Goal: Information Seeking & Learning: Learn about a topic

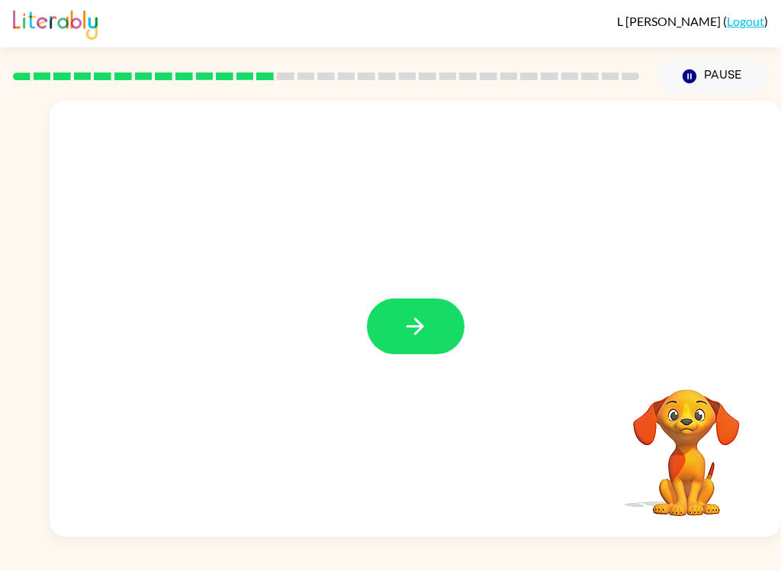
click at [434, 326] on button "button" at bounding box center [416, 326] width 98 height 56
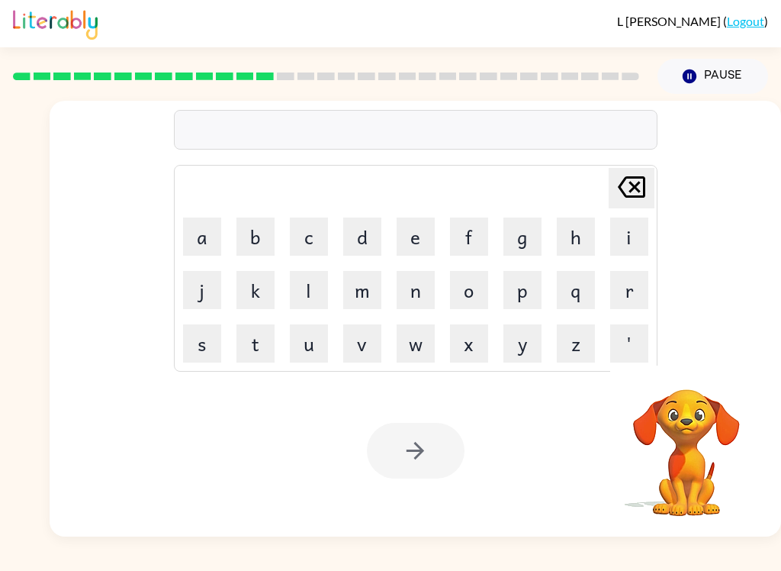
click at [311, 237] on button "c" at bounding box center [309, 236] width 38 height 38
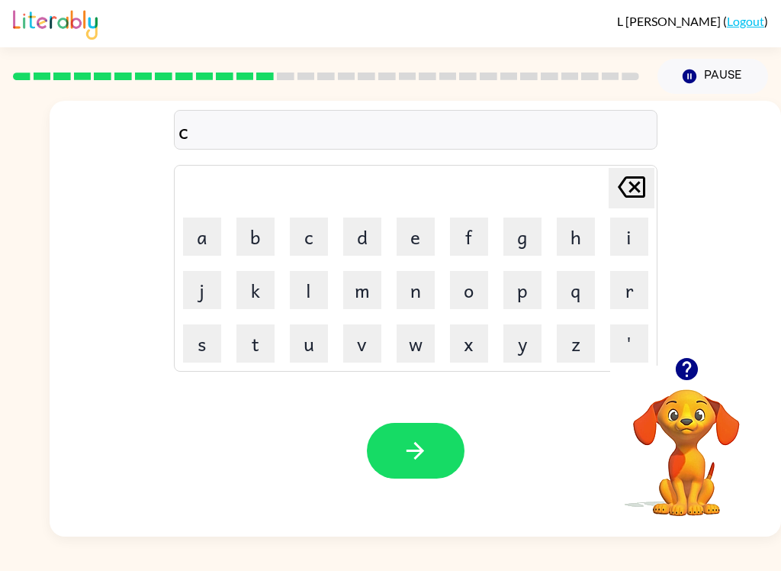
click at [636, 227] on button "i" at bounding box center [629, 236] width 38 height 38
click at [317, 291] on button "l" at bounding box center [309, 290] width 38 height 38
click at [421, 227] on button "e" at bounding box center [416, 236] width 38 height 38
click at [456, 446] on button "button" at bounding box center [416, 451] width 98 height 56
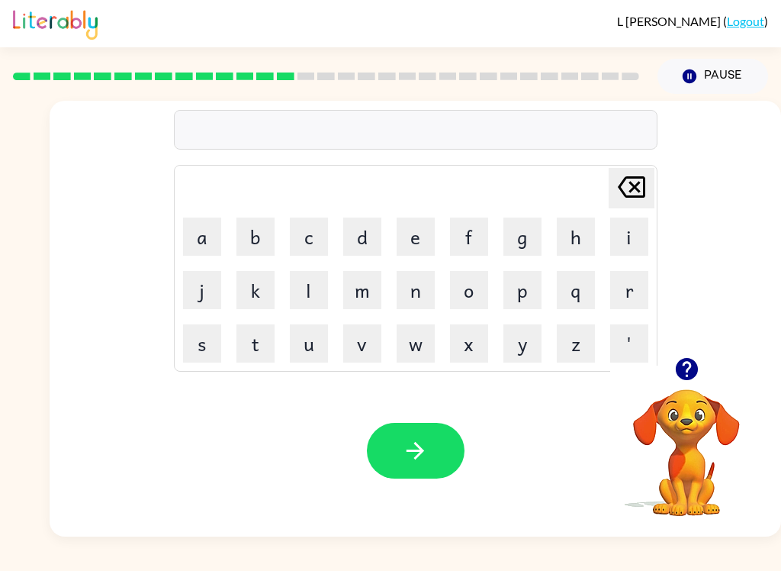
click at [372, 230] on button "d" at bounding box center [362, 236] width 38 height 38
click at [312, 285] on button "l" at bounding box center [309, 290] width 38 height 38
click at [208, 227] on button "a" at bounding box center [202, 236] width 38 height 38
click at [526, 343] on button "y" at bounding box center [523, 343] width 38 height 38
click at [432, 465] on button "button" at bounding box center [416, 451] width 98 height 56
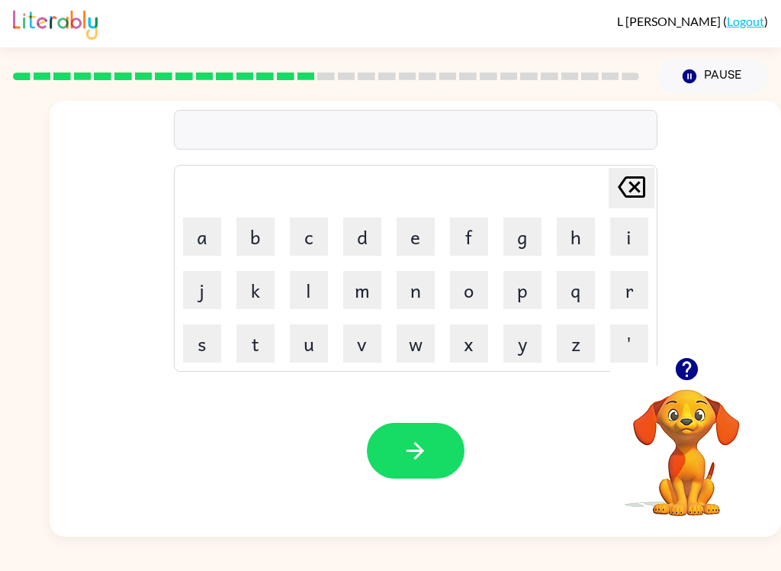
click at [308, 229] on button "c" at bounding box center [309, 236] width 38 height 38
click at [476, 295] on button "o" at bounding box center [469, 290] width 38 height 38
click at [368, 219] on button "d" at bounding box center [362, 236] width 38 height 38
click at [432, 437] on button "button" at bounding box center [416, 451] width 98 height 56
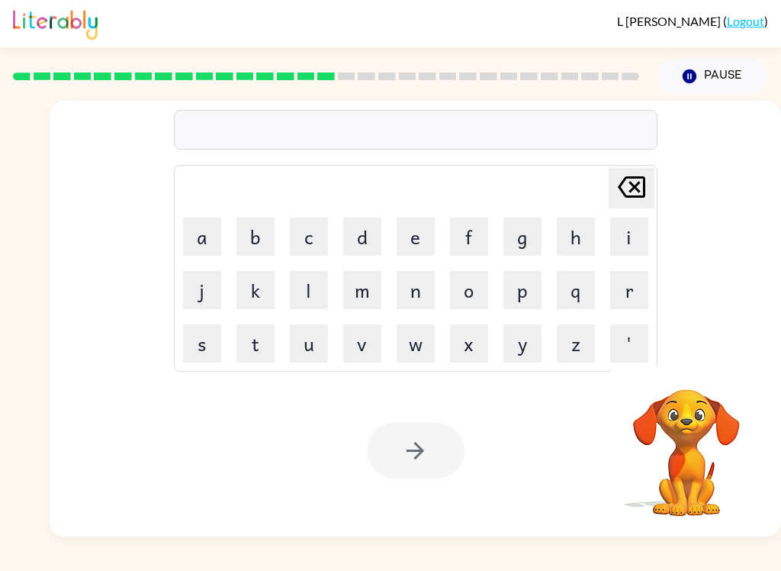
click at [575, 341] on button "z" at bounding box center [576, 343] width 38 height 38
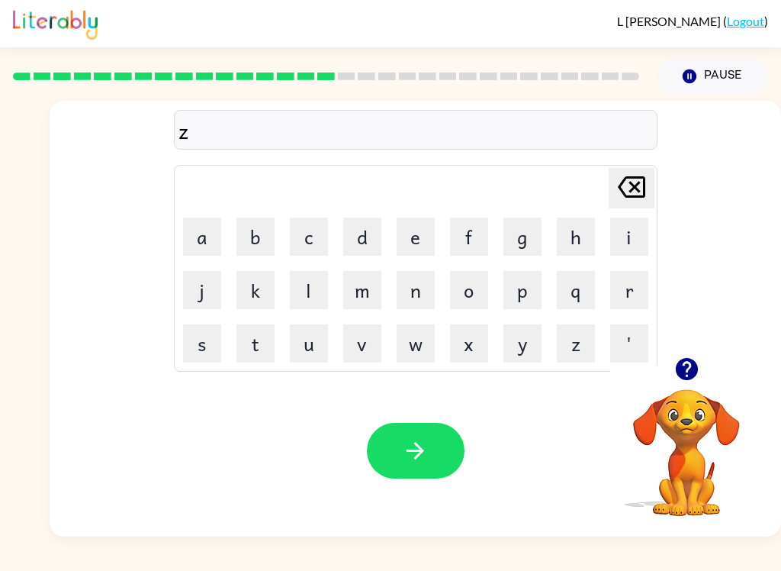
click at [637, 237] on button "i" at bounding box center [629, 236] width 38 height 38
click at [569, 297] on button "q" at bounding box center [576, 290] width 38 height 38
click at [431, 453] on button "button" at bounding box center [416, 451] width 98 height 56
click at [261, 236] on button "b" at bounding box center [256, 236] width 38 height 38
click at [636, 182] on icon "[PERSON_NAME] last character input" at bounding box center [631, 187] width 37 height 37
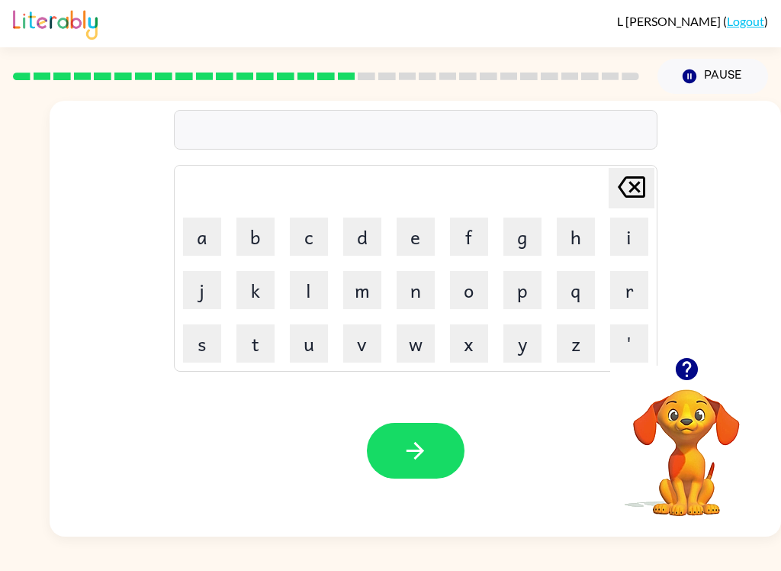
click at [371, 225] on button "d" at bounding box center [362, 236] width 38 height 38
click at [470, 290] on button "o" at bounding box center [469, 290] width 38 height 38
click at [590, 288] on button "q" at bounding box center [576, 290] width 38 height 38
click at [642, 232] on button "i" at bounding box center [629, 236] width 38 height 38
click at [414, 289] on button "n" at bounding box center [416, 290] width 38 height 38
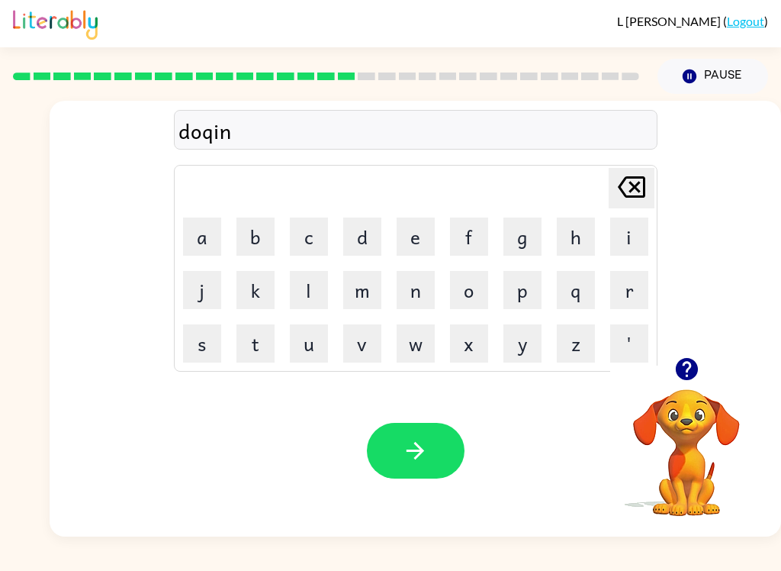
click at [532, 227] on button "g" at bounding box center [523, 236] width 38 height 38
click at [407, 467] on button "button" at bounding box center [416, 451] width 98 height 56
click at [581, 227] on button "h" at bounding box center [576, 236] width 38 height 38
click at [640, 300] on button "r" at bounding box center [629, 290] width 38 height 38
click at [430, 229] on button "e" at bounding box center [416, 236] width 38 height 38
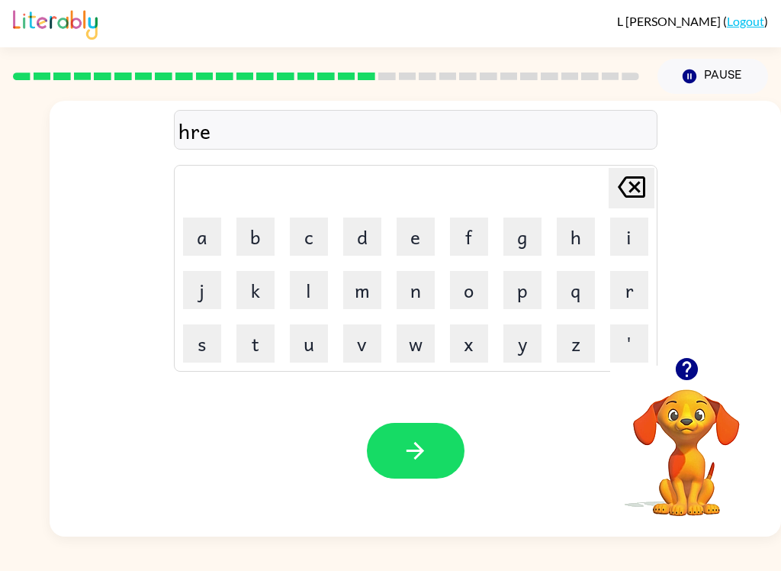
click at [414, 455] on icon "button" at bounding box center [415, 450] width 27 height 27
click at [631, 288] on button "r" at bounding box center [629, 290] width 38 height 38
click at [623, 234] on button "i" at bounding box center [629, 236] width 38 height 38
click at [318, 235] on button "c" at bounding box center [309, 236] width 38 height 38
click at [584, 234] on button "h" at bounding box center [576, 236] width 38 height 38
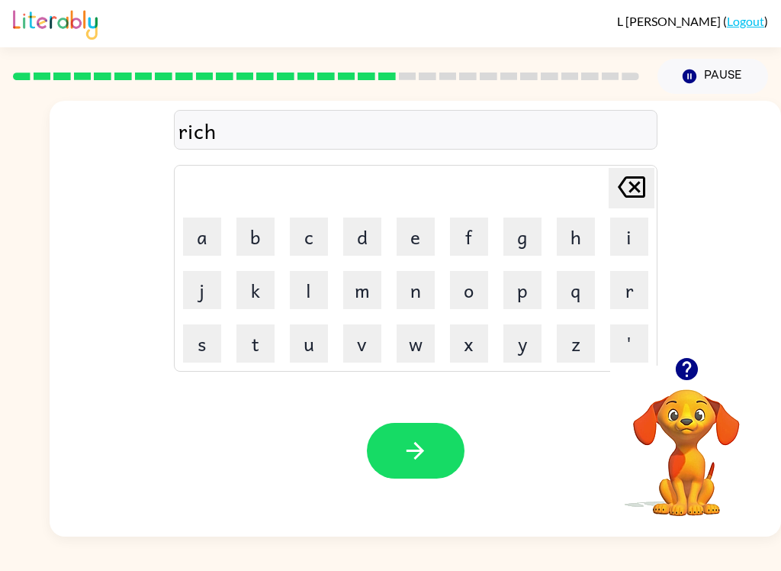
click at [439, 452] on button "button" at bounding box center [416, 451] width 98 height 56
click at [587, 230] on button "h" at bounding box center [576, 236] width 38 height 38
click at [645, 240] on button "i" at bounding box center [629, 236] width 38 height 38
click at [434, 282] on button "n" at bounding box center [416, 290] width 38 height 38
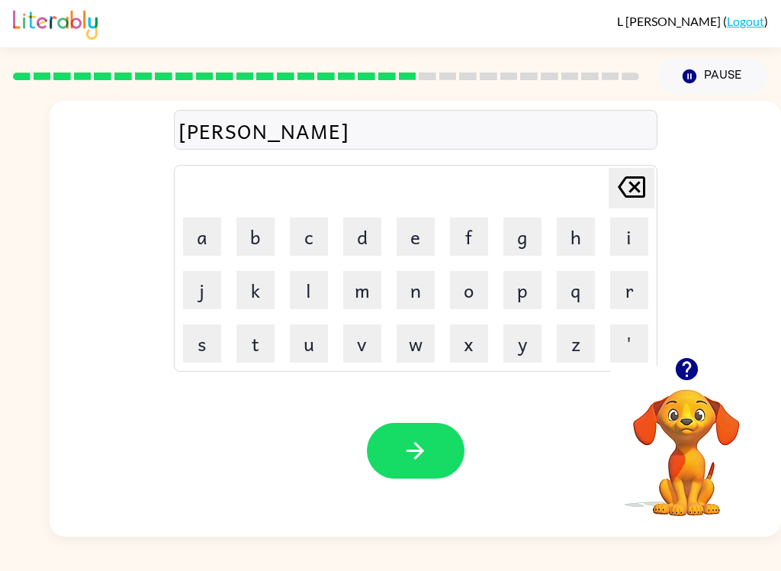
click at [631, 196] on icon at bounding box center [631, 186] width 27 height 21
click at [451, 442] on button "button" at bounding box center [416, 451] width 98 height 56
click at [636, 288] on button "r" at bounding box center [629, 290] width 38 height 38
click at [206, 233] on button "a" at bounding box center [202, 236] width 38 height 38
click at [208, 350] on button "s" at bounding box center [202, 343] width 38 height 38
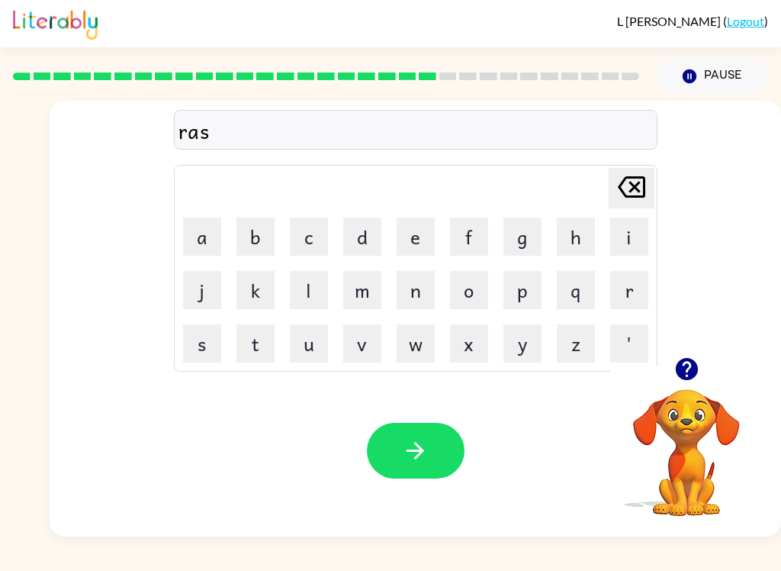
click at [453, 462] on button "button" at bounding box center [416, 451] width 98 height 56
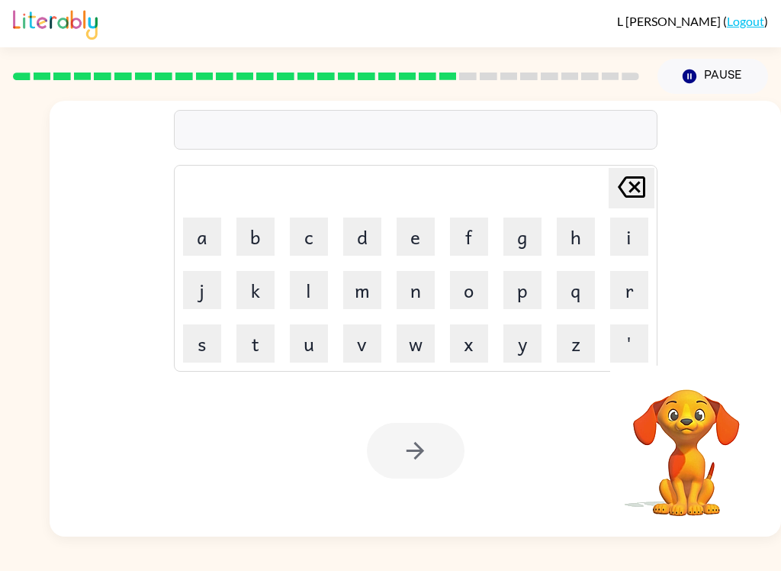
click at [634, 296] on button "r" at bounding box center [629, 290] width 38 height 38
click at [214, 230] on button "a" at bounding box center [202, 236] width 38 height 38
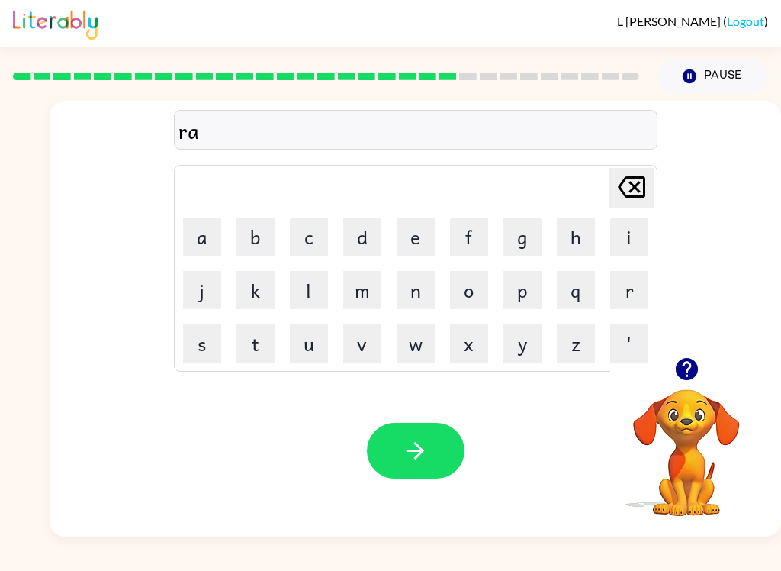
click at [426, 297] on button "n" at bounding box center [416, 290] width 38 height 38
click at [327, 239] on button "c" at bounding box center [309, 236] width 38 height 38
click at [481, 301] on button "o" at bounding box center [469, 290] width 38 height 38
click at [272, 346] on button "t" at bounding box center [256, 343] width 38 height 38
click at [421, 442] on icon "button" at bounding box center [415, 450] width 27 height 27
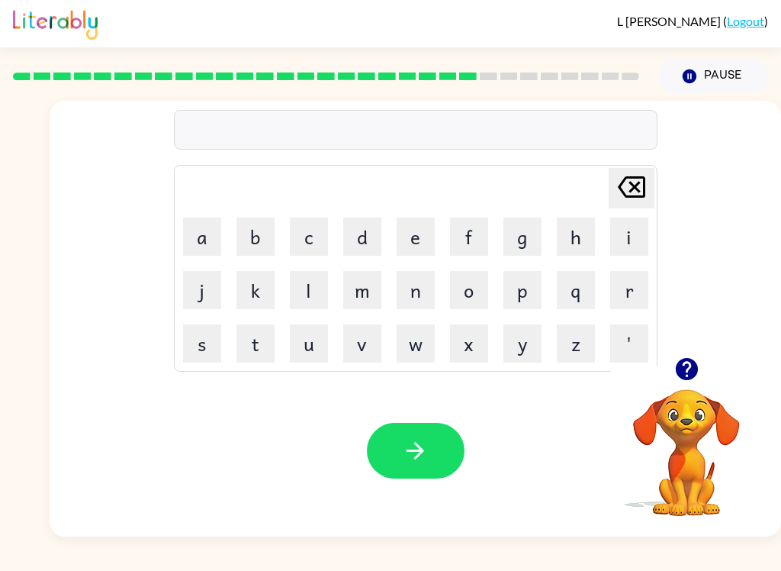
click at [636, 291] on button "r" at bounding box center [629, 290] width 38 height 38
click at [441, 445] on button "button" at bounding box center [416, 451] width 98 height 56
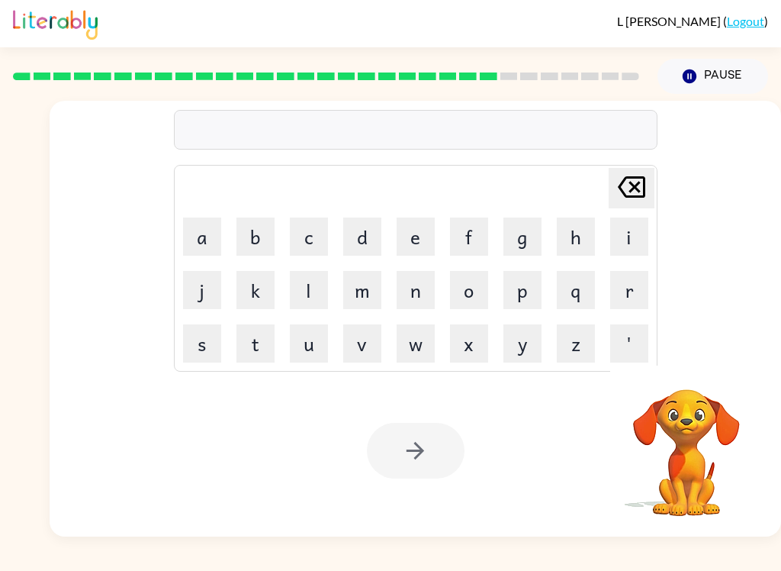
click at [636, 224] on button "i" at bounding box center [629, 236] width 38 height 38
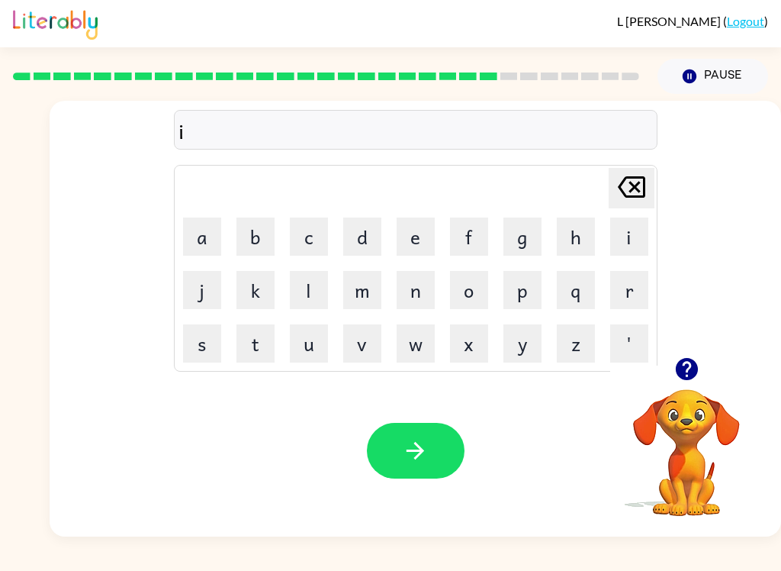
click at [420, 461] on icon "button" at bounding box center [415, 450] width 27 height 27
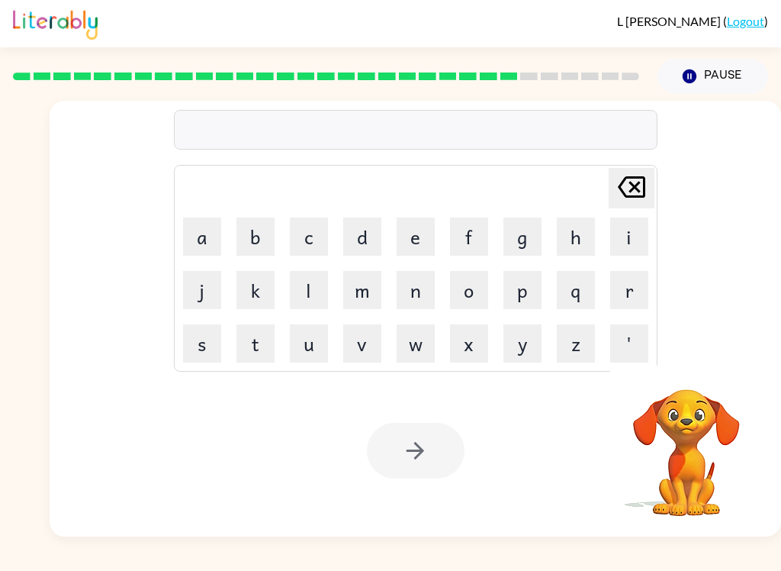
click at [209, 343] on button "s" at bounding box center [202, 343] width 38 height 38
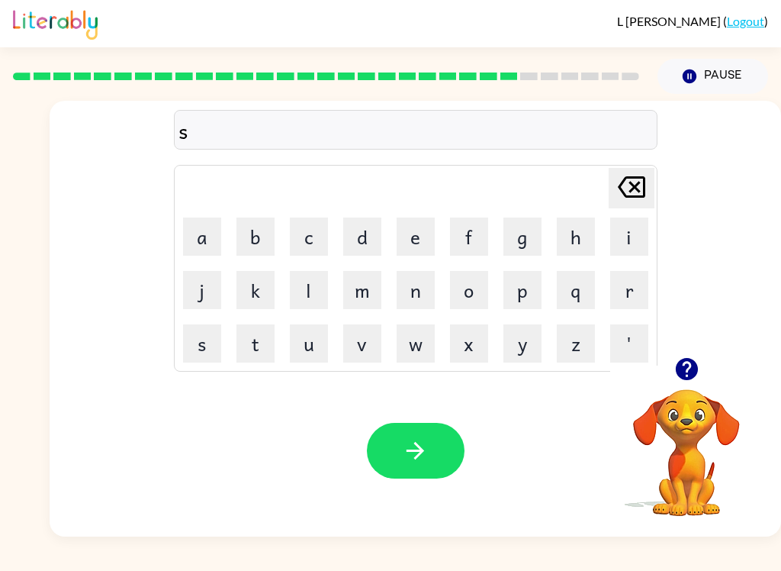
click at [314, 356] on button "u" at bounding box center [309, 343] width 38 height 38
click at [411, 291] on button "n" at bounding box center [416, 290] width 38 height 38
click at [316, 290] on button "l" at bounding box center [309, 290] width 38 height 38
click at [647, 231] on button "i" at bounding box center [629, 236] width 38 height 38
click at [264, 351] on button "t" at bounding box center [256, 343] width 38 height 38
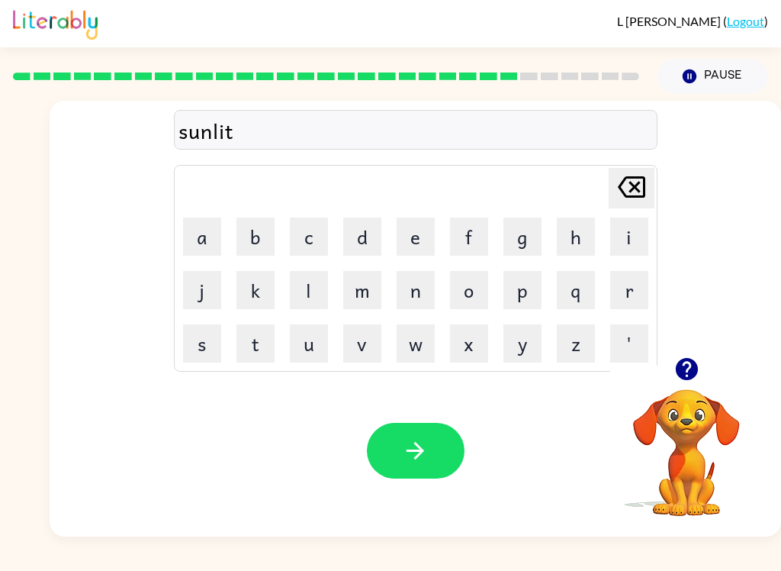
click at [452, 450] on button "button" at bounding box center [416, 451] width 98 height 56
click at [367, 226] on button "d" at bounding box center [362, 236] width 38 height 38
click at [325, 327] on button "u" at bounding box center [309, 343] width 38 height 38
click at [205, 346] on button "s" at bounding box center [202, 343] width 38 height 38
click at [310, 232] on button "c" at bounding box center [309, 236] width 38 height 38
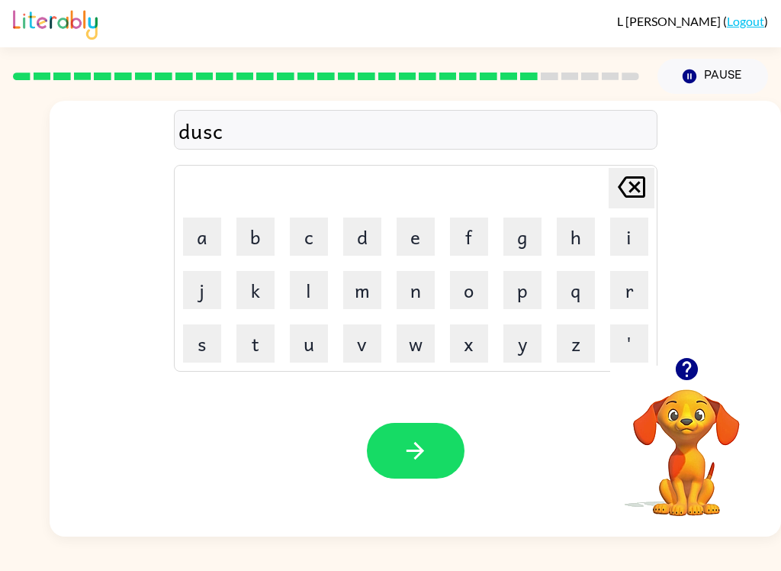
click at [315, 342] on button "u" at bounding box center [309, 343] width 38 height 38
click at [360, 345] on button "v" at bounding box center [362, 343] width 38 height 38
click at [640, 292] on button "r" at bounding box center [629, 290] width 38 height 38
click at [439, 457] on button "button" at bounding box center [416, 451] width 98 height 56
click at [360, 283] on button "m" at bounding box center [362, 290] width 38 height 38
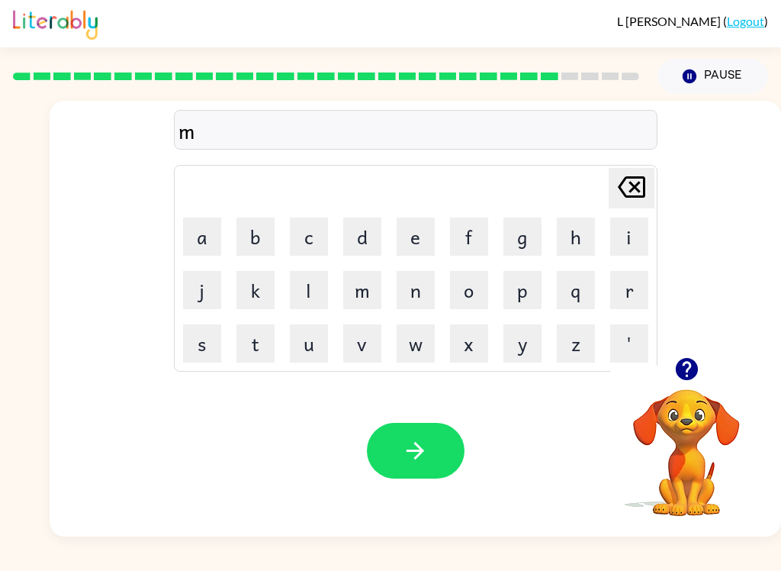
click at [478, 289] on button "o" at bounding box center [469, 290] width 38 height 38
click at [415, 284] on button "n" at bounding box center [416, 290] width 38 height 38
click at [433, 465] on button "button" at bounding box center [416, 451] width 98 height 56
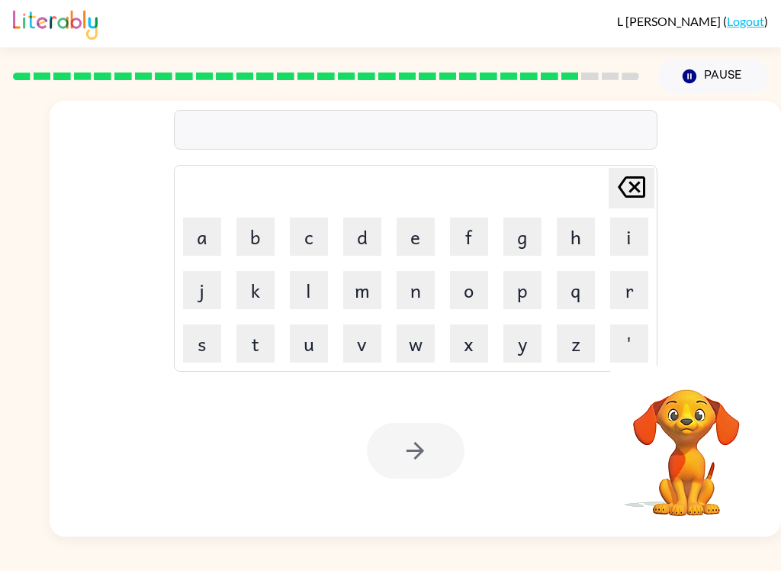
click at [635, 290] on button "r" at bounding box center [629, 290] width 38 height 38
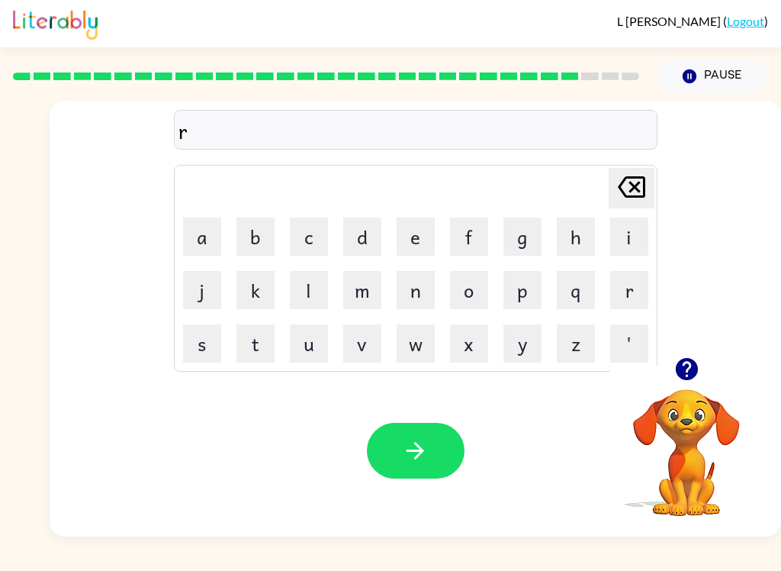
click at [629, 235] on button "i" at bounding box center [629, 236] width 38 height 38
click at [629, 294] on button "r" at bounding box center [629, 290] width 38 height 38
click at [419, 445] on icon "button" at bounding box center [415, 450] width 27 height 27
click at [261, 227] on button "b" at bounding box center [256, 236] width 38 height 38
click at [422, 227] on button "e" at bounding box center [416, 236] width 38 height 38
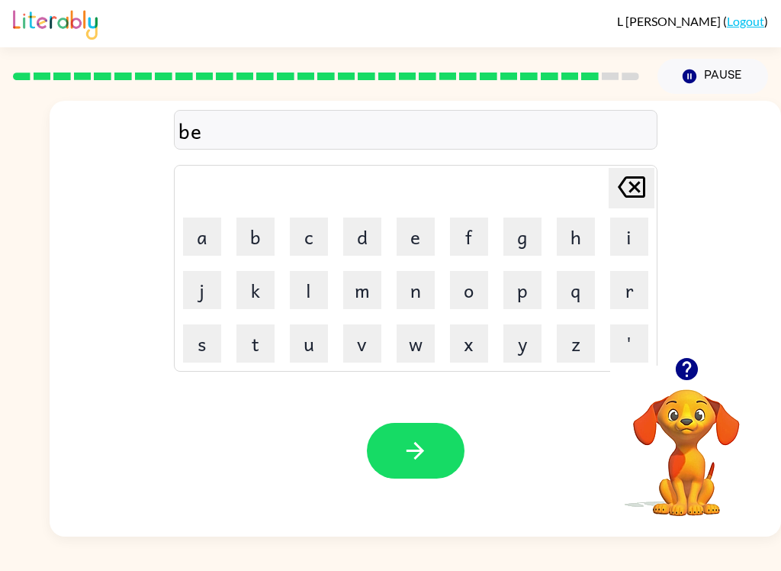
click at [430, 294] on button "n" at bounding box center [416, 290] width 38 height 38
click at [259, 343] on button "t" at bounding box center [256, 343] width 38 height 38
click at [401, 462] on button "button" at bounding box center [416, 451] width 98 height 56
click at [426, 465] on button "button" at bounding box center [416, 451] width 98 height 56
click at [220, 227] on button "a" at bounding box center [202, 236] width 38 height 38
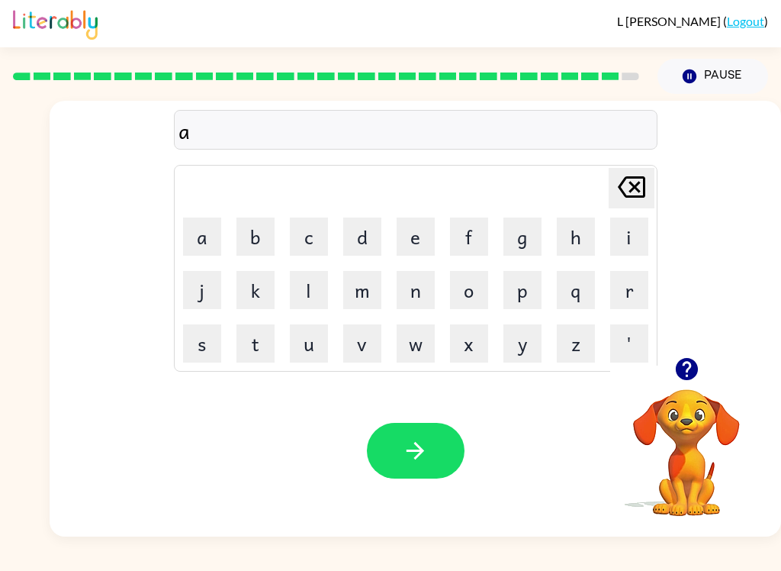
click at [480, 236] on button "f" at bounding box center [469, 236] width 38 height 38
click at [261, 345] on button "t" at bounding box center [256, 343] width 38 height 38
click at [647, 285] on button "r" at bounding box center [629, 290] width 38 height 38
click at [414, 291] on button "n" at bounding box center [416, 290] width 38 height 38
click at [464, 292] on button "o" at bounding box center [469, 290] width 38 height 38
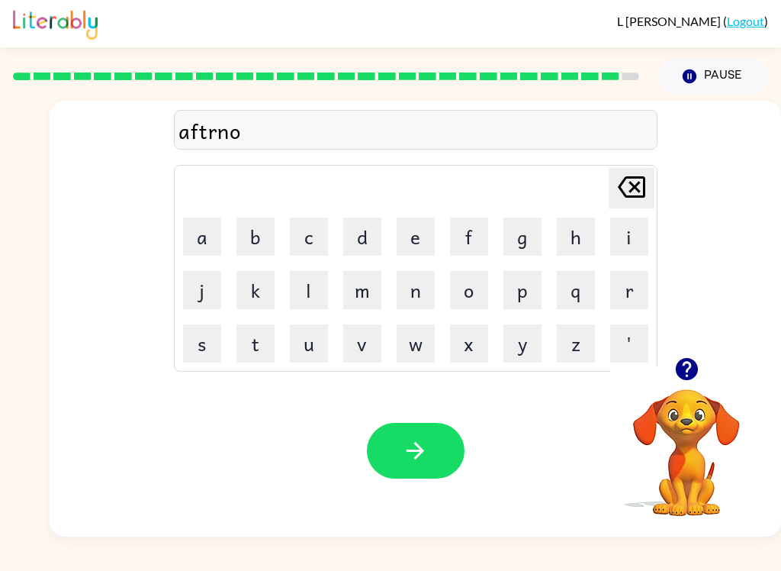
click at [464, 292] on button "o" at bounding box center [469, 290] width 38 height 38
click at [421, 288] on button "n" at bounding box center [416, 290] width 38 height 38
click at [219, 233] on button "a" at bounding box center [202, 236] width 38 height 38
click at [428, 442] on icon "button" at bounding box center [415, 450] width 27 height 27
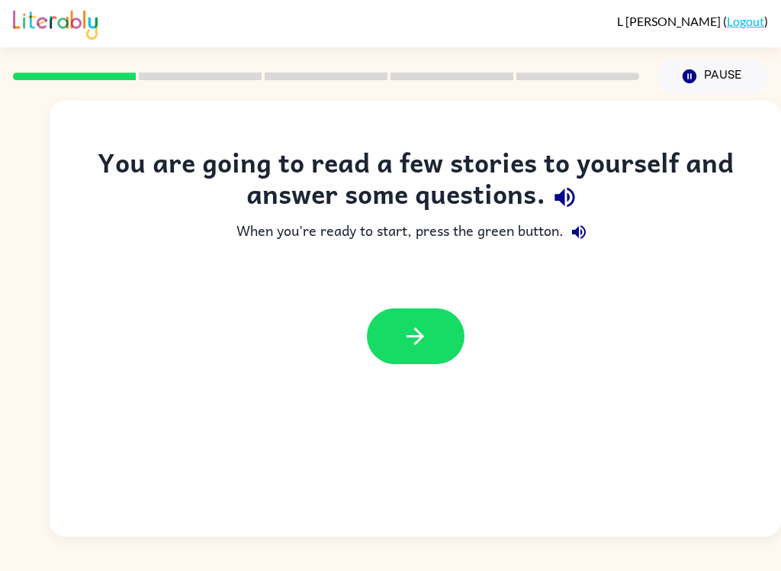
click at [434, 317] on button "button" at bounding box center [416, 336] width 98 height 56
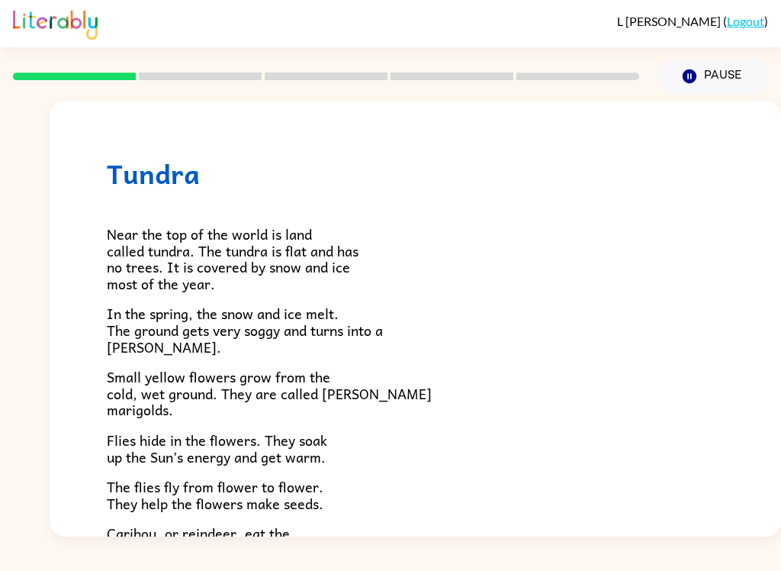
click at [778, 562] on div "L [PERSON_NAME] ( Logout ) Pause Pause Tundra Near the top of the world is land…" at bounding box center [390, 285] width 781 height 571
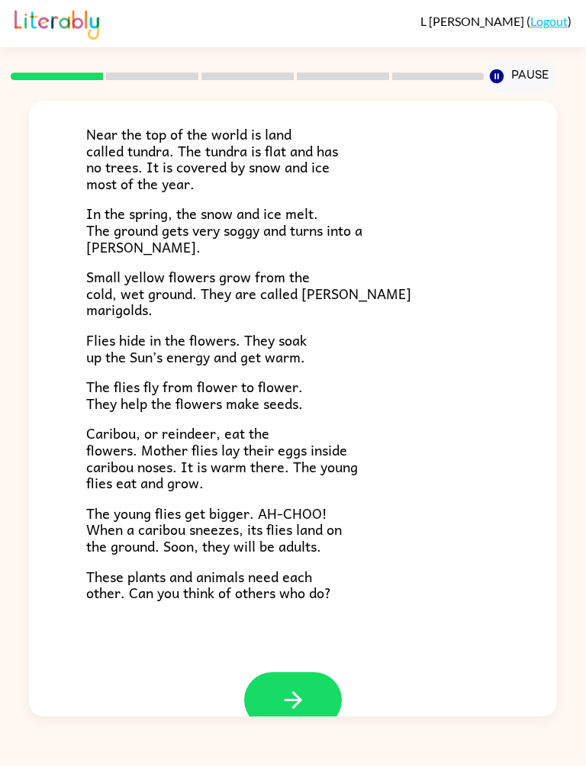
scroll to position [104, 0]
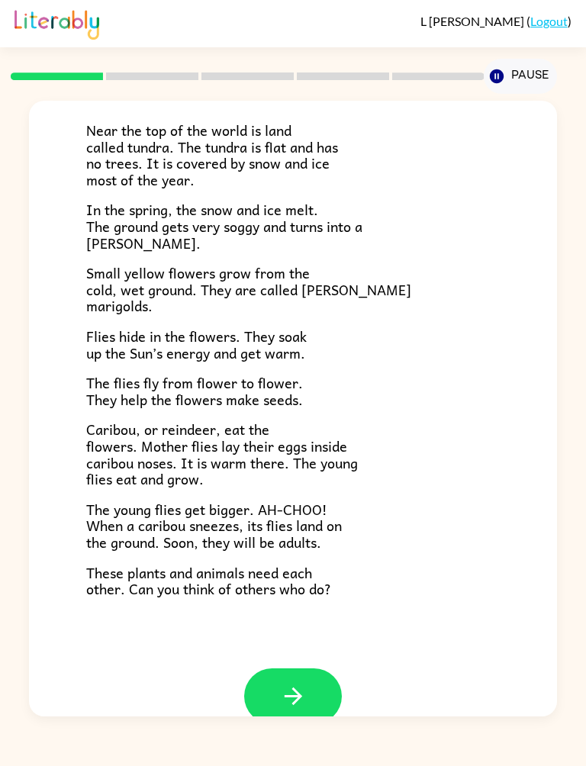
click at [303, 570] on icon "button" at bounding box center [293, 696] width 27 height 27
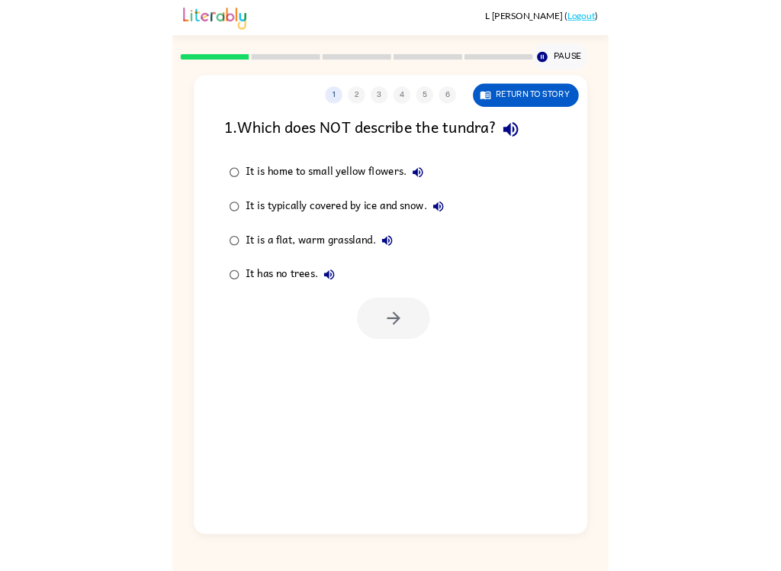
scroll to position [0, 0]
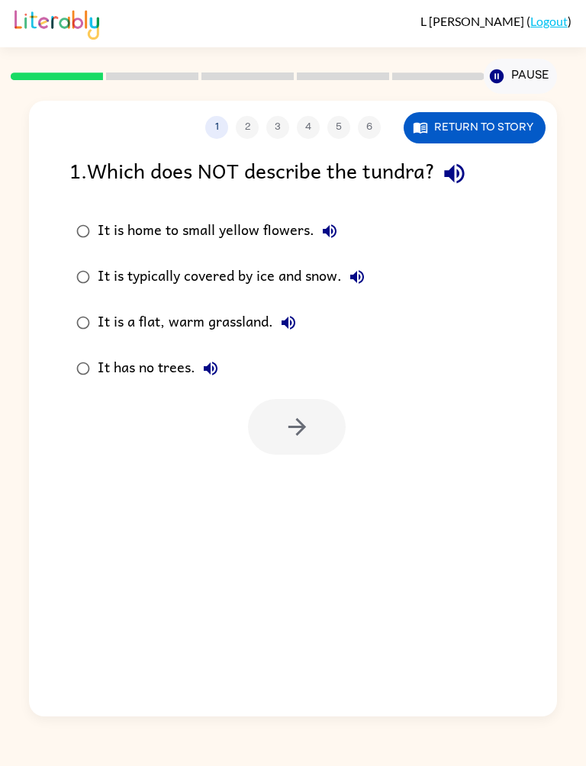
click at [281, 321] on icon "button" at bounding box center [288, 323] width 18 height 18
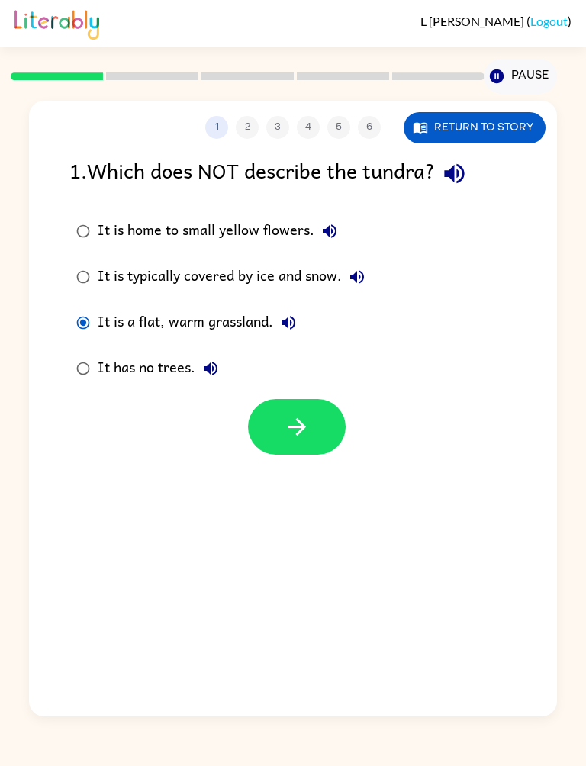
click at [320, 438] on button "button" at bounding box center [297, 427] width 98 height 56
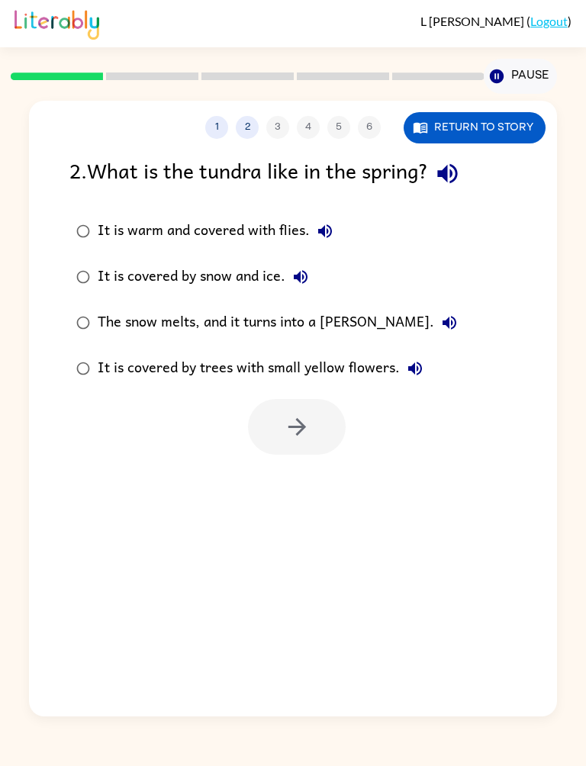
click at [244, 234] on div "It is warm and covered with flies." at bounding box center [219, 231] width 243 height 31
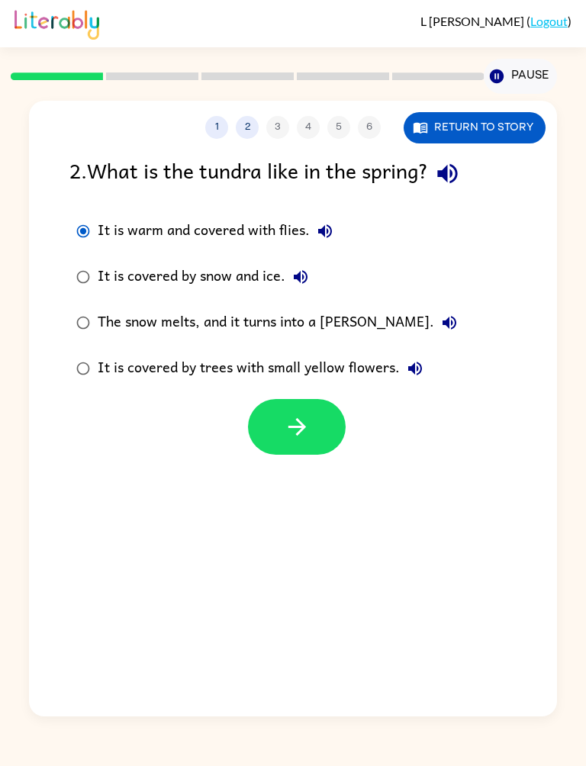
click at [111, 219] on div "It is warm and covered with flies." at bounding box center [219, 231] width 243 height 31
click at [102, 226] on div "It is warm and covered with flies." at bounding box center [219, 231] width 243 height 31
click at [156, 233] on div "It is warm and covered with flies." at bounding box center [219, 231] width 243 height 31
click at [326, 239] on icon "button" at bounding box center [325, 231] width 18 height 18
click at [331, 245] on button "It is warm and covered with flies." at bounding box center [325, 231] width 31 height 31
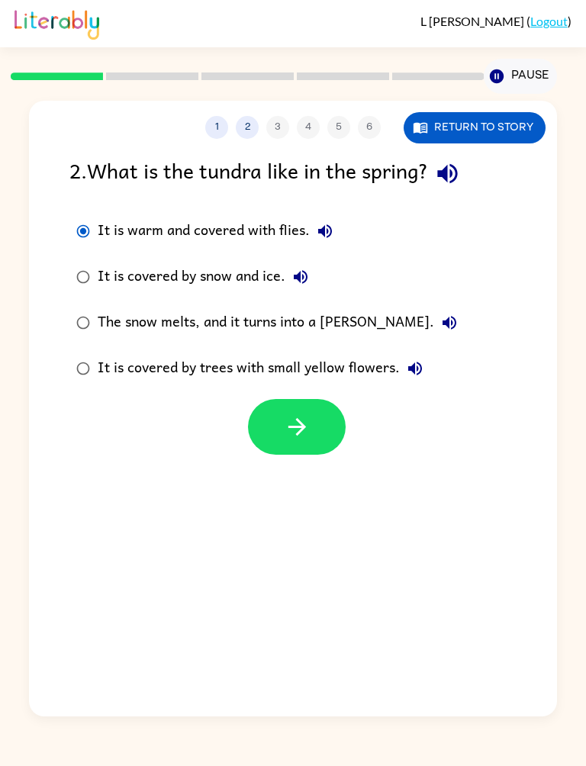
click at [116, 272] on div "It is covered by snow and ice." at bounding box center [207, 277] width 218 height 31
click at [290, 430] on icon "button" at bounding box center [297, 427] width 27 height 27
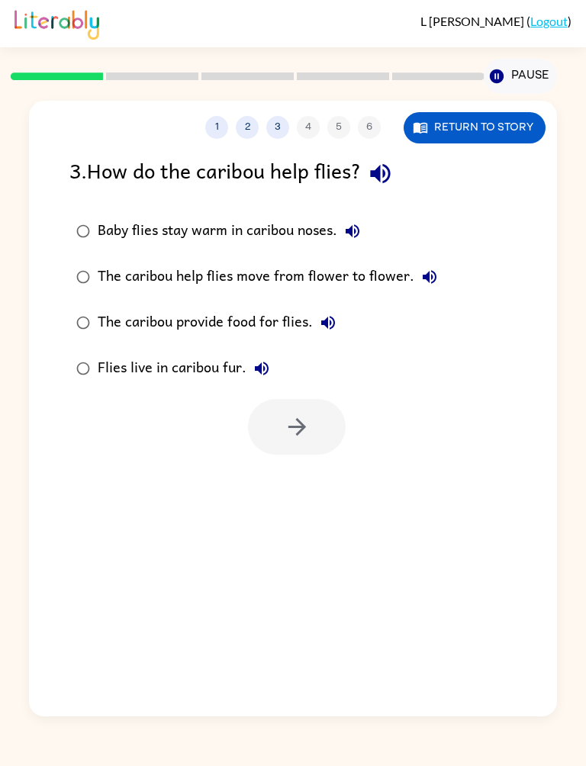
click at [248, 365] on button "Flies live in caribou fur." at bounding box center [261, 368] width 31 height 31
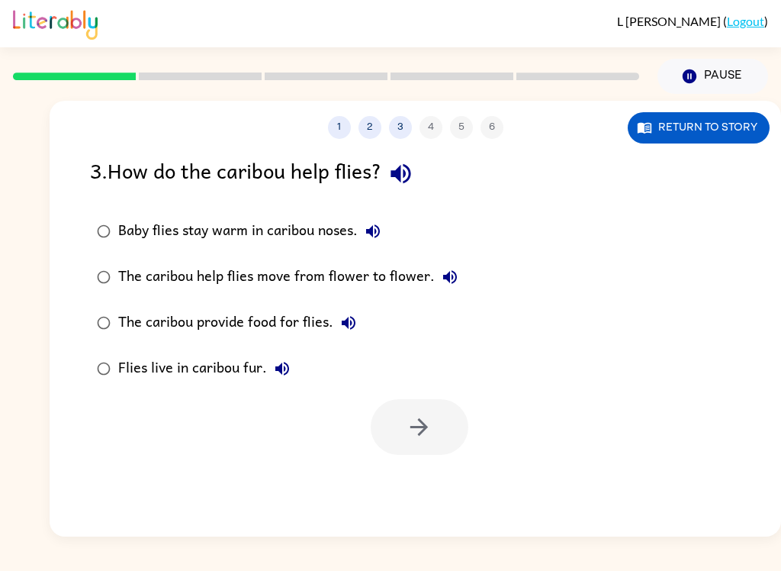
click at [280, 371] on icon "button" at bounding box center [282, 369] width 14 height 14
click at [349, 324] on icon "button" at bounding box center [349, 323] width 18 height 18
click at [282, 356] on button "Flies live in caribou fur." at bounding box center [282, 368] width 31 height 31
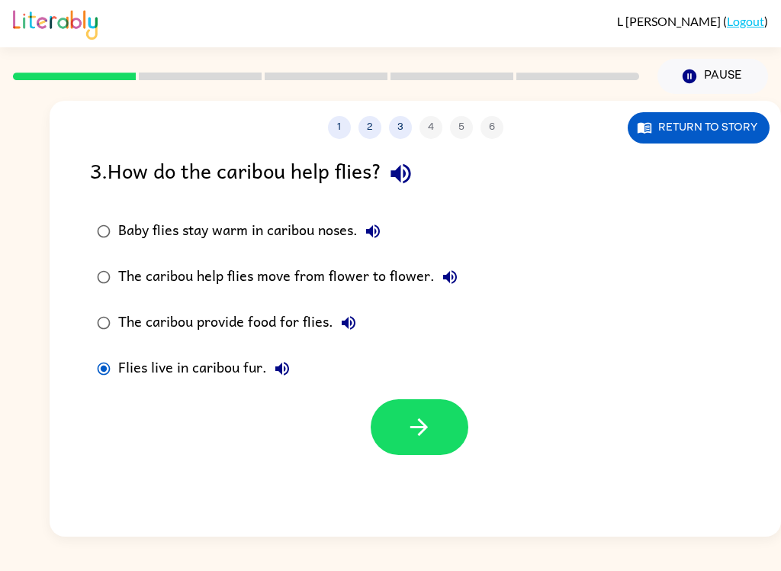
click at [430, 417] on icon "button" at bounding box center [419, 427] width 27 height 27
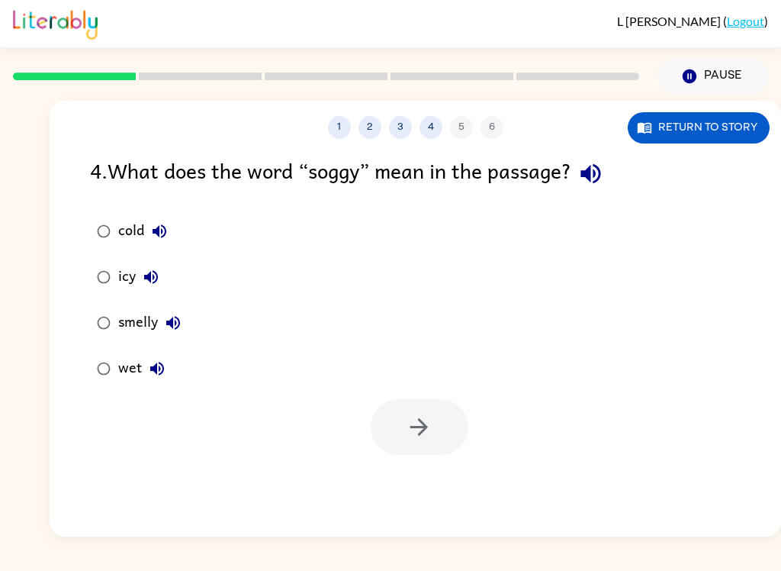
click at [589, 168] on icon "button" at bounding box center [591, 173] width 27 height 27
click at [166, 239] on icon "button" at bounding box center [159, 231] width 18 height 18
click at [598, 172] on icon "button" at bounding box center [591, 173] width 27 height 27
click at [172, 228] on button "cold" at bounding box center [159, 231] width 31 height 31
click at [163, 277] on button "icy" at bounding box center [151, 277] width 31 height 31
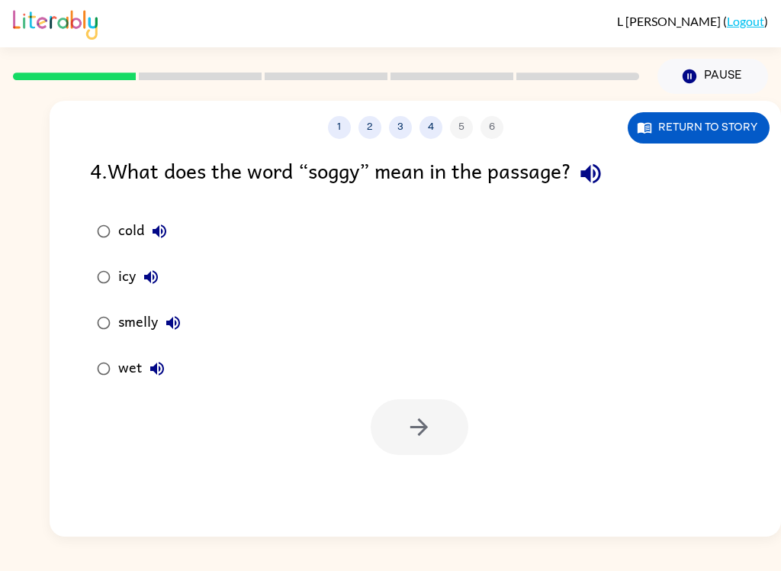
click at [186, 331] on button "smelly" at bounding box center [173, 322] width 31 height 31
click at [166, 380] on button "wet" at bounding box center [157, 368] width 31 height 31
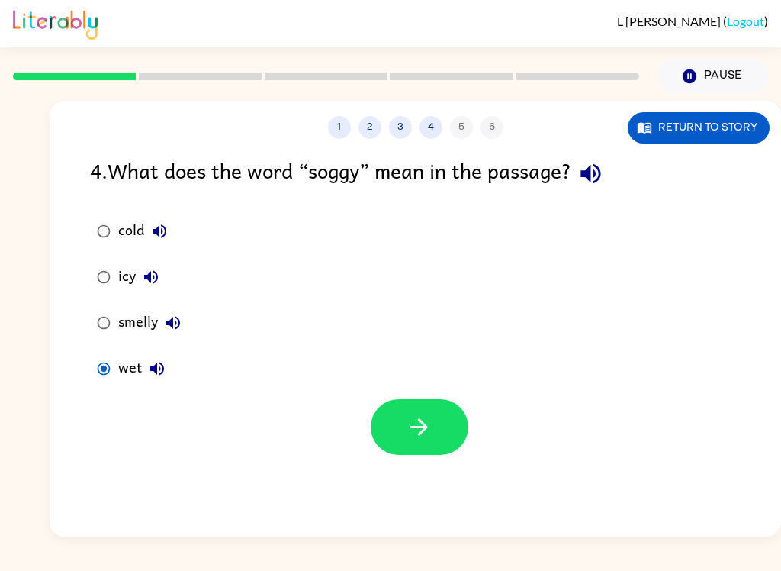
click at [457, 447] on button "button" at bounding box center [420, 427] width 98 height 56
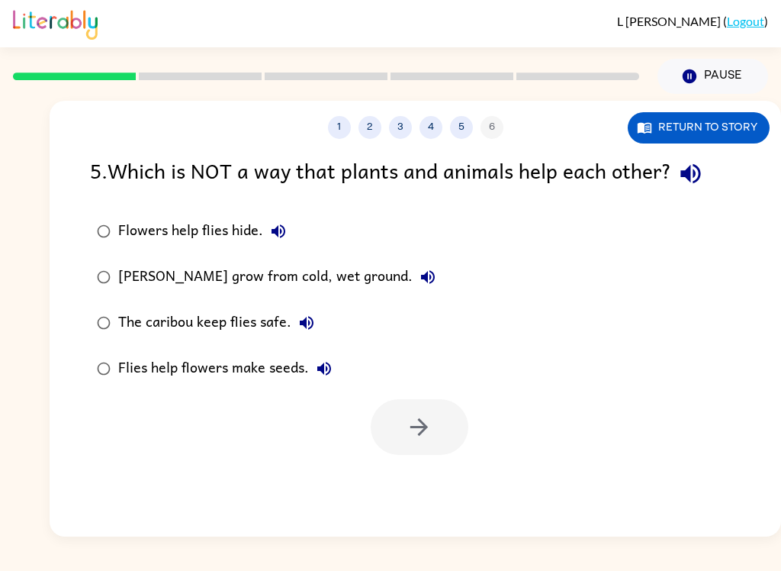
click at [699, 175] on icon "button" at bounding box center [691, 174] width 20 height 20
click at [267, 243] on button "Flowers help flies hide." at bounding box center [278, 231] width 31 height 31
click at [280, 237] on icon "button" at bounding box center [278, 231] width 18 height 18
click at [264, 230] on button "Flowers help flies hide." at bounding box center [278, 231] width 31 height 31
click at [430, 284] on icon "button" at bounding box center [428, 277] width 18 height 18
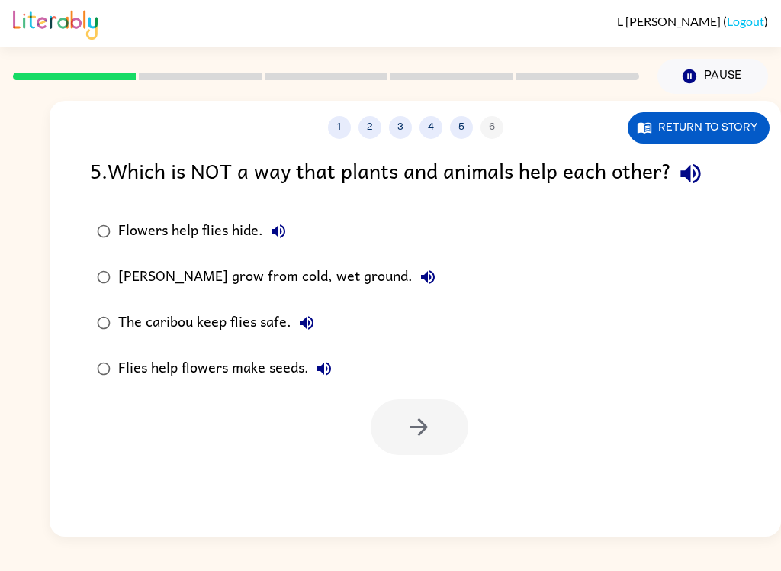
click at [309, 334] on button "The caribou keep flies safe." at bounding box center [306, 322] width 31 height 31
click at [336, 374] on button "Flies help flowers make seeds." at bounding box center [324, 368] width 31 height 31
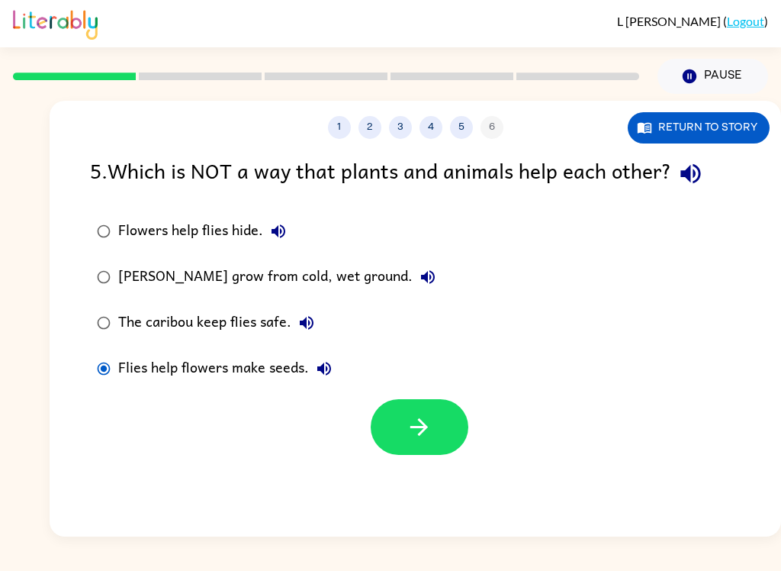
click at [214, 388] on label "Flies help flowers make seeds." at bounding box center [266, 369] width 369 height 46
click at [228, 372] on div "Flies help flowers make seeds." at bounding box center [228, 368] width 221 height 31
click at [445, 260] on label "Marsh marigolds grow from cold, wet ground." at bounding box center [266, 277] width 369 height 46
click at [292, 233] on button "Flowers help flies hide." at bounding box center [278, 231] width 31 height 31
click at [156, 218] on div "Flowers help flies hide." at bounding box center [205, 231] width 175 height 31
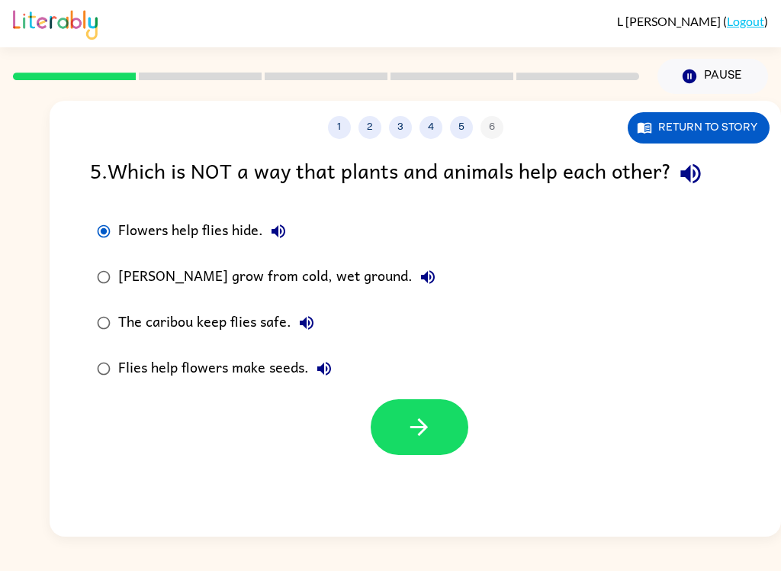
click at [457, 422] on button "button" at bounding box center [420, 427] width 98 height 56
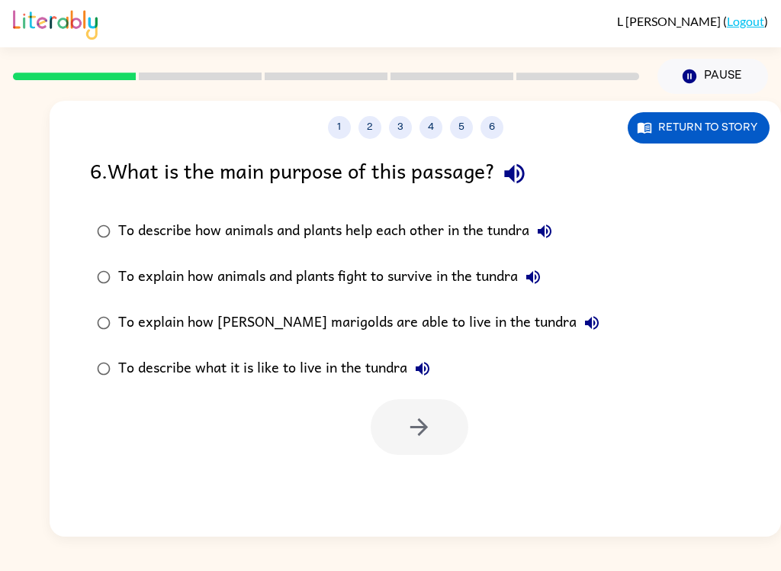
click at [265, 314] on div "To explain how marsh marigolds are able to live in the tundra" at bounding box center [362, 322] width 489 height 31
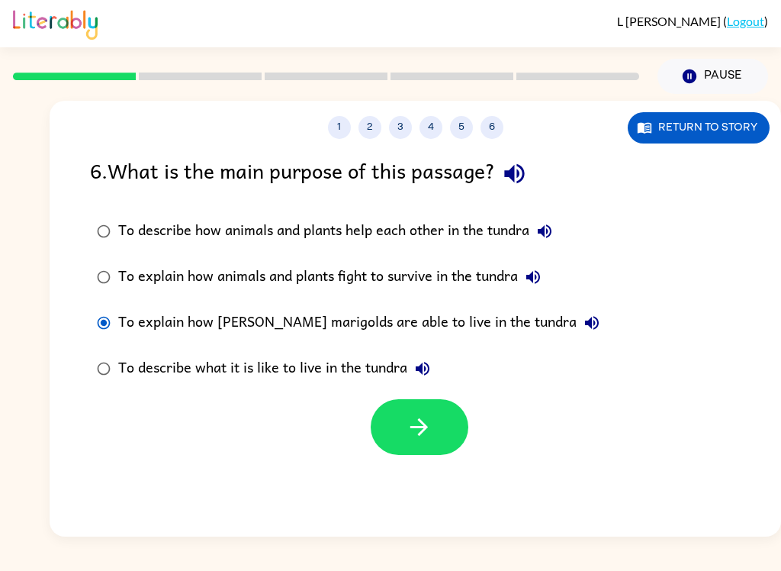
click at [520, 163] on icon "button" at bounding box center [514, 173] width 27 height 27
click at [526, 184] on icon "button" at bounding box center [514, 173] width 27 height 27
click at [552, 228] on icon "button" at bounding box center [545, 231] width 14 height 14
click at [541, 262] on button "To explain how animals and plants fight to survive in the tundra" at bounding box center [533, 277] width 31 height 31
click at [583, 317] on icon "button" at bounding box center [592, 323] width 18 height 18
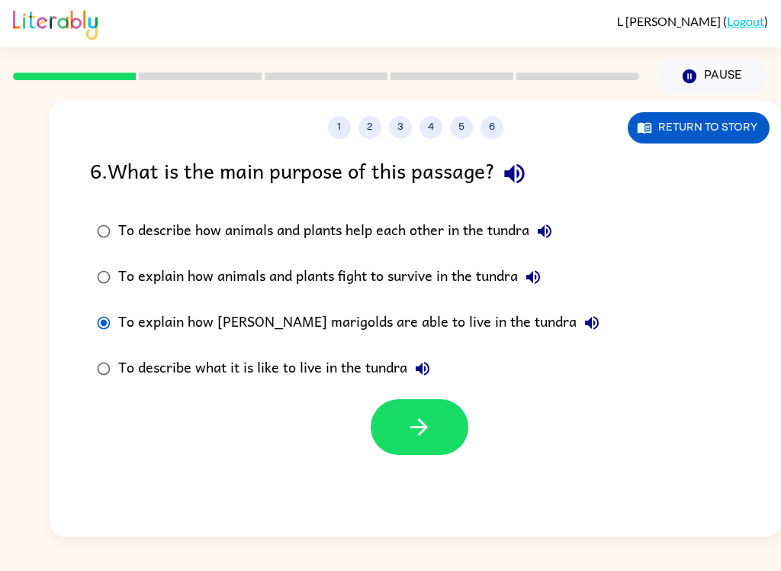
click at [418, 357] on button "To describe what it is like to live in the tundra" at bounding box center [422, 368] width 31 height 31
click at [449, 430] on button "button" at bounding box center [420, 427] width 98 height 56
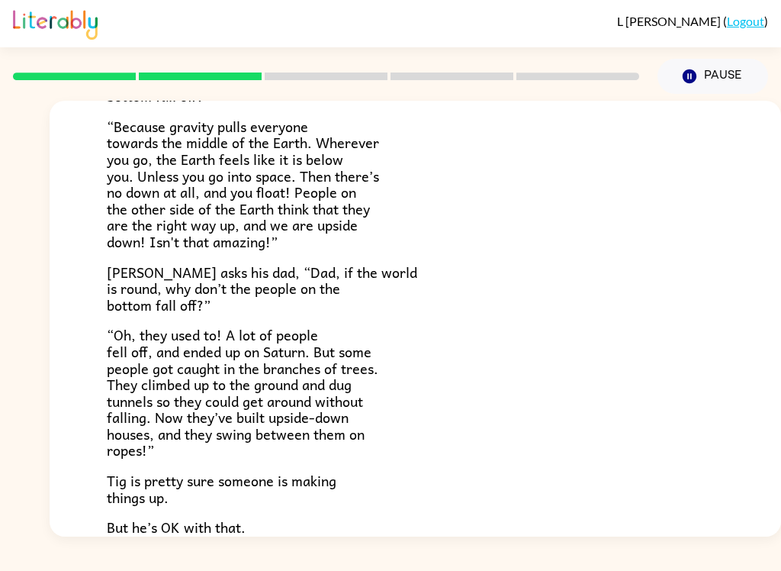
scroll to position [297, 0]
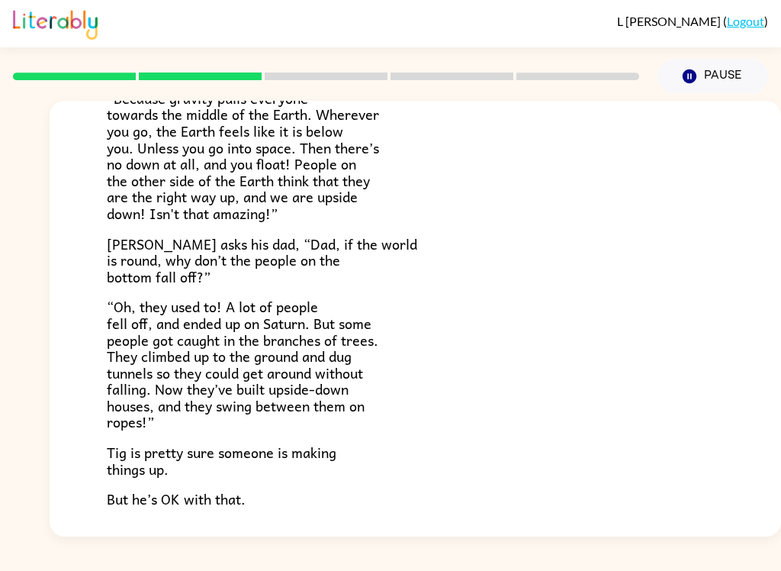
click at [776, 316] on div "Tig's World Tig’s mom is a scientist. She knows things. Tig’s dad is a writer. …" at bounding box center [416, 178] width 732 height 800
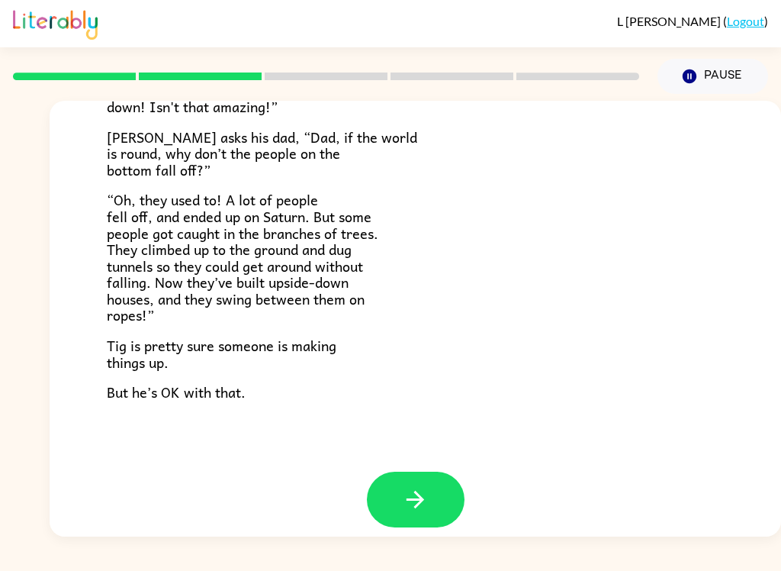
scroll to position [429, 0]
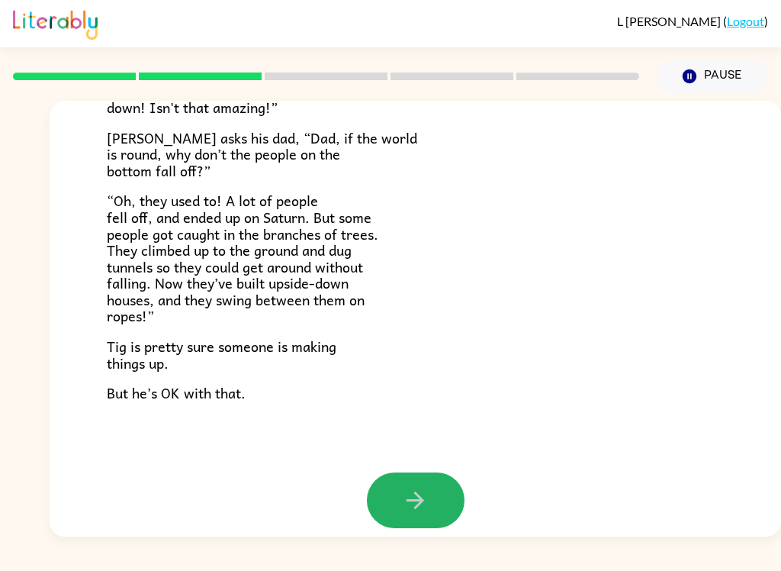
click at [422, 491] on icon "button" at bounding box center [415, 500] width 27 height 27
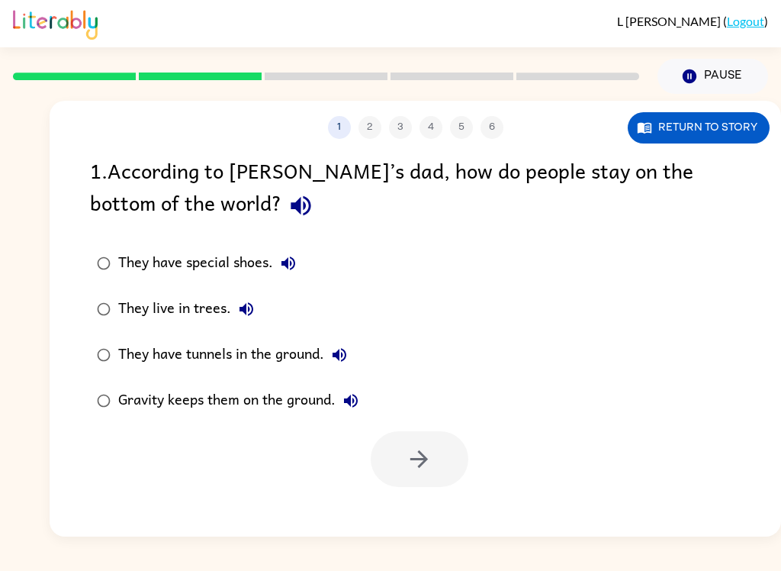
click at [358, 400] on icon "button" at bounding box center [351, 401] width 14 height 14
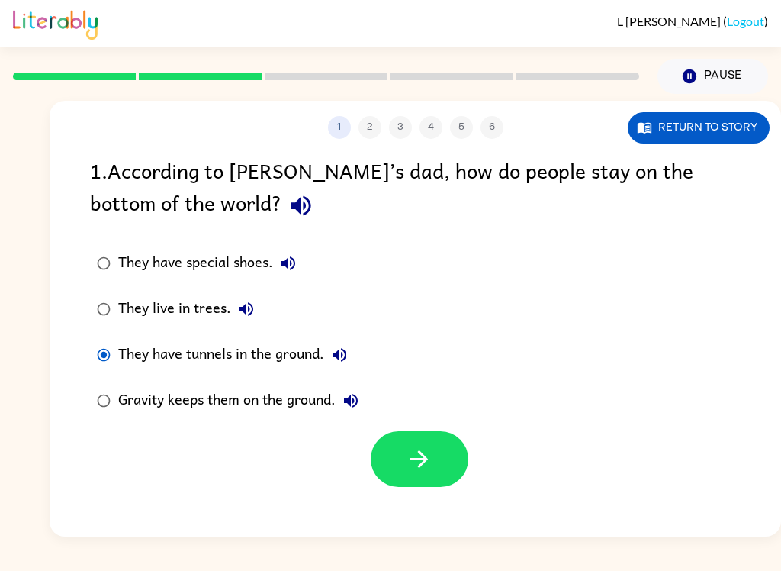
click at [520, 478] on div at bounding box center [416, 454] width 732 height 63
click at [433, 459] on button "button" at bounding box center [420, 459] width 98 height 56
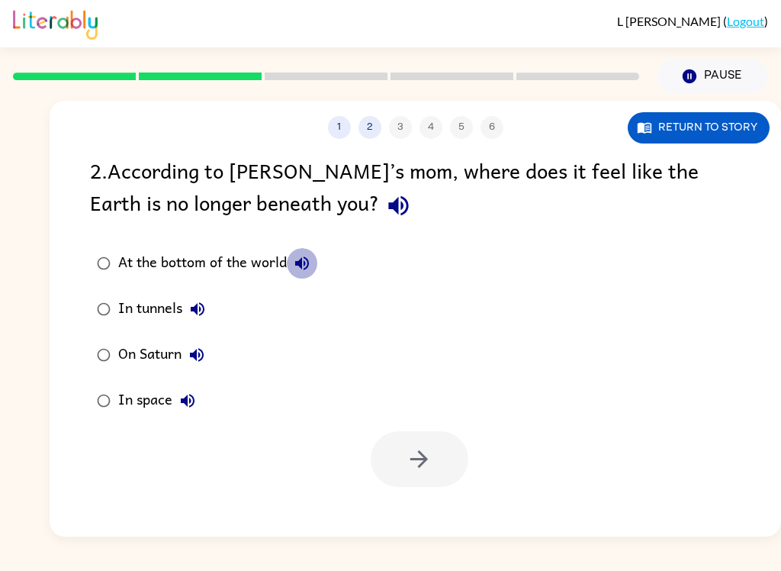
click at [303, 264] on icon "button" at bounding box center [302, 263] width 18 height 18
click at [385, 206] on icon "button" at bounding box center [398, 205] width 27 height 27
click at [307, 262] on icon "button" at bounding box center [302, 263] width 18 height 18
click at [306, 256] on icon "button" at bounding box center [302, 263] width 18 height 18
click at [207, 303] on icon "button" at bounding box center [197, 309] width 18 height 18
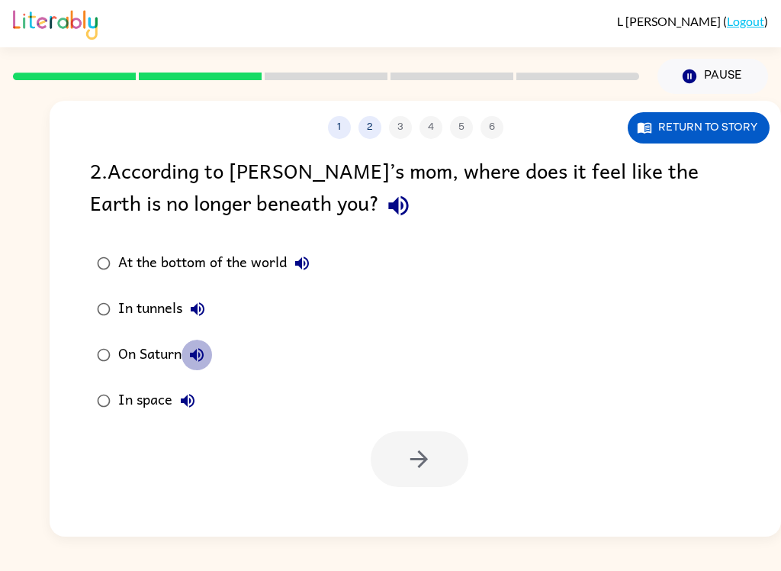
click at [206, 347] on icon "button" at bounding box center [197, 355] width 18 height 18
click at [177, 396] on button "In space" at bounding box center [187, 400] width 31 height 31
click at [144, 400] on div "In space" at bounding box center [160, 400] width 85 height 31
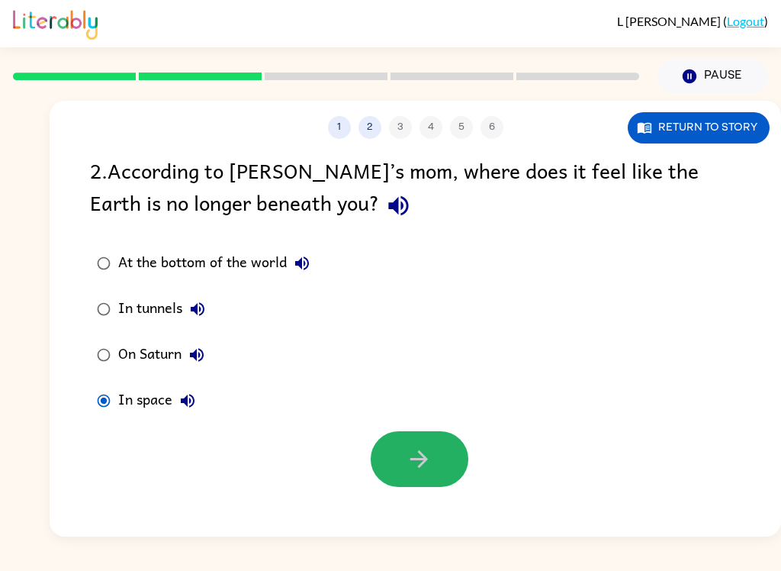
click at [435, 444] on button "button" at bounding box center [420, 459] width 98 height 56
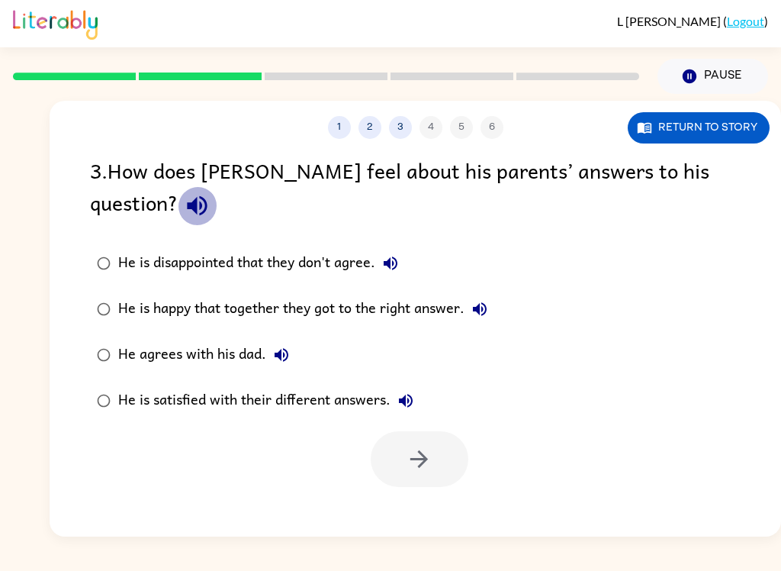
click at [217, 186] on button "button" at bounding box center [197, 205] width 39 height 39
click at [390, 254] on icon "button" at bounding box center [390, 263] width 18 height 18
click at [473, 300] on icon "button" at bounding box center [480, 309] width 18 height 18
click at [291, 340] on button "He agrees with his dad." at bounding box center [281, 355] width 31 height 31
click at [407, 391] on icon "button" at bounding box center [406, 400] width 18 height 18
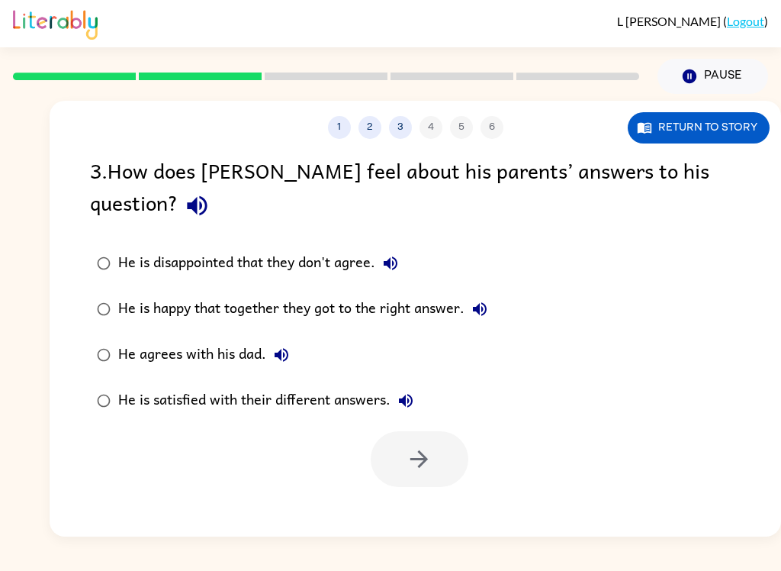
click at [367, 385] on div "He is satisfied with their different answers." at bounding box center [269, 400] width 303 height 31
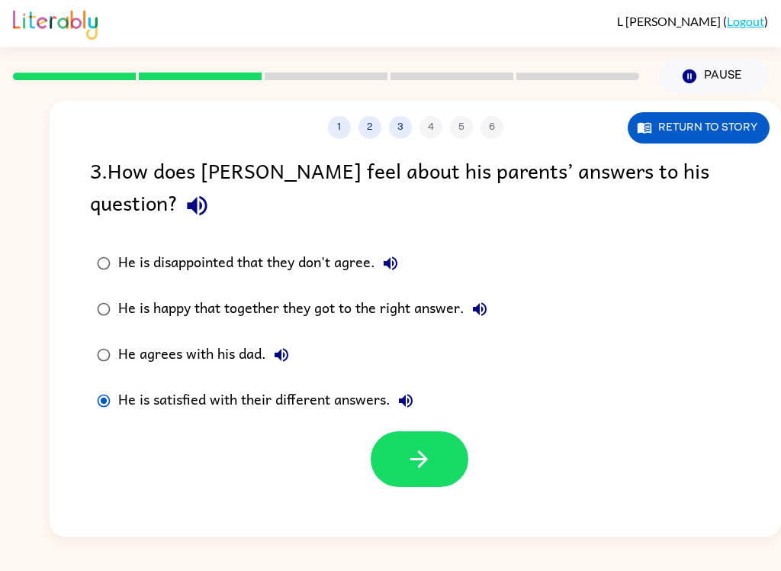
click at [454, 431] on button "button" at bounding box center [420, 459] width 98 height 56
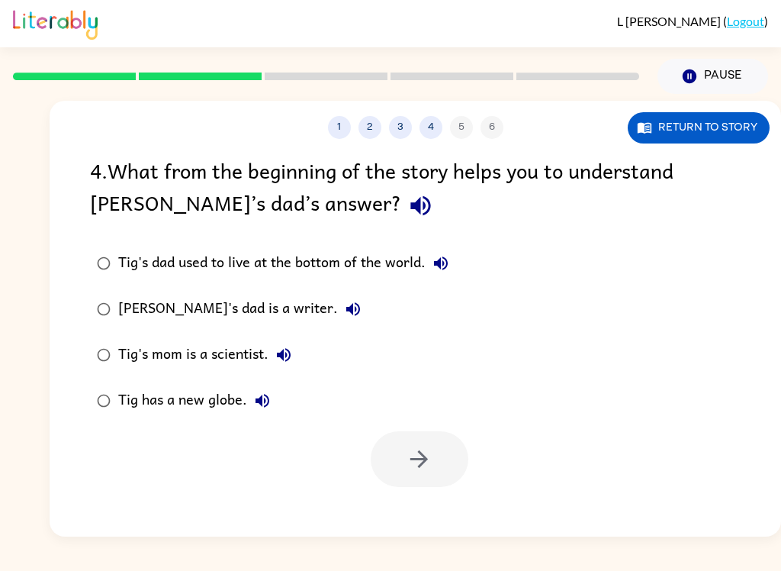
click at [401, 201] on button "button" at bounding box center [420, 205] width 39 height 39
click at [453, 260] on button "Tig's dad used to live at the bottom of the world." at bounding box center [441, 263] width 31 height 31
click at [447, 272] on icon "button" at bounding box center [441, 263] width 18 height 18
click at [442, 262] on icon "button" at bounding box center [441, 263] width 14 height 14
click at [344, 317] on icon "button" at bounding box center [353, 309] width 18 height 18
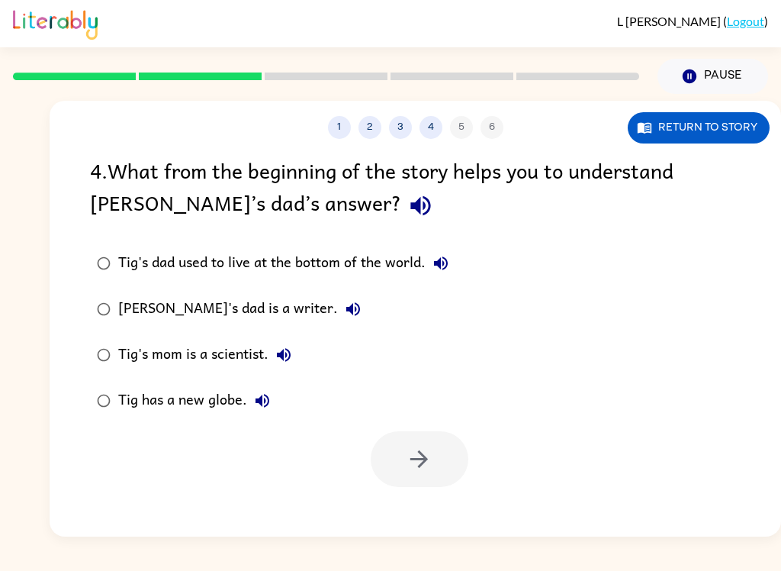
click at [302, 343] on label "Tig's mom is a scientist." at bounding box center [273, 355] width 382 height 46
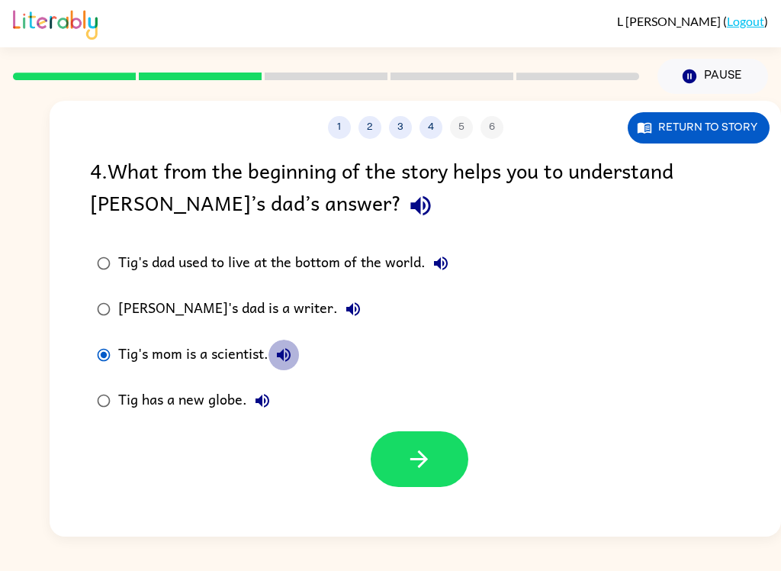
click at [295, 352] on button "Tig's mom is a scientist." at bounding box center [284, 355] width 31 height 31
click at [261, 412] on button "Tig has a new globe." at bounding box center [262, 400] width 31 height 31
click at [223, 400] on div "Tig has a new globe." at bounding box center [197, 400] width 159 height 31
click at [442, 460] on button "button" at bounding box center [420, 459] width 98 height 56
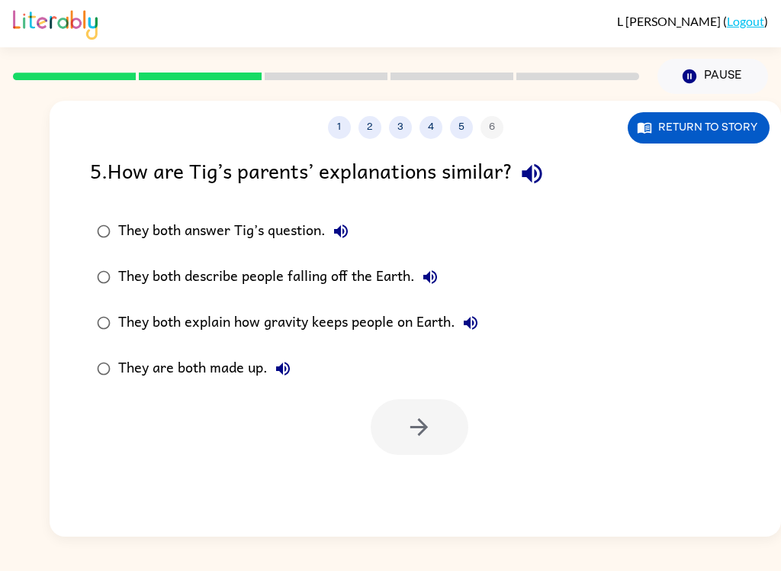
click at [538, 159] on button "button" at bounding box center [532, 173] width 39 height 39
click at [537, 160] on button "button" at bounding box center [532, 173] width 39 height 39
click at [343, 243] on button "They both answer Tig’s question." at bounding box center [341, 231] width 31 height 31
click at [437, 274] on icon "button" at bounding box center [430, 277] width 18 height 18
click at [469, 317] on icon "button" at bounding box center [471, 323] width 18 height 18
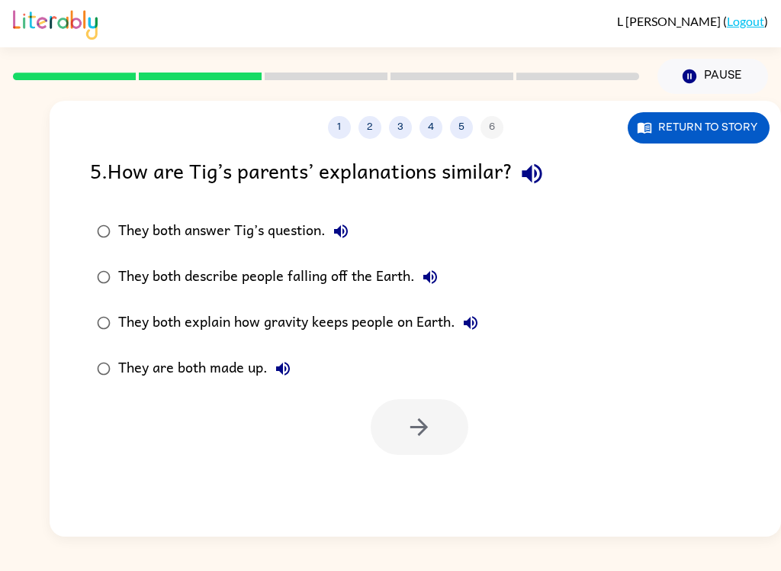
click at [273, 387] on label "They are both made up." at bounding box center [288, 369] width 412 height 46
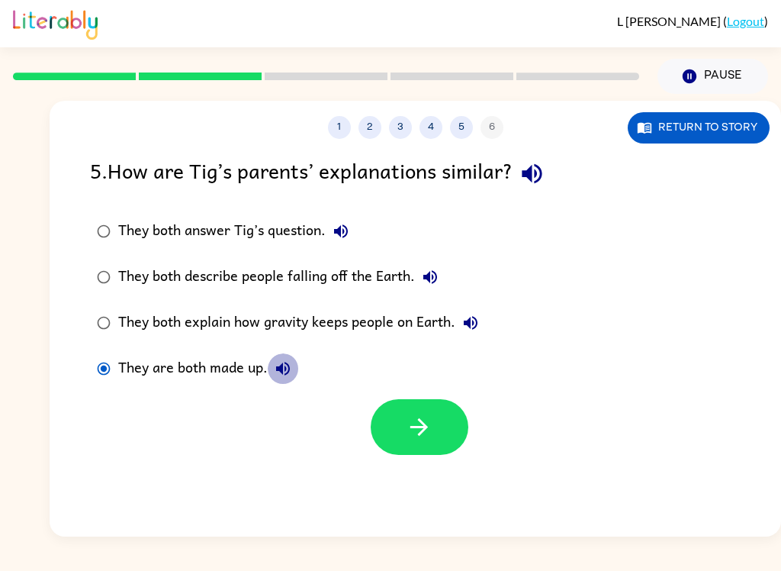
click at [286, 373] on icon "button" at bounding box center [283, 368] width 18 height 18
click at [444, 433] on button "button" at bounding box center [420, 427] width 98 height 56
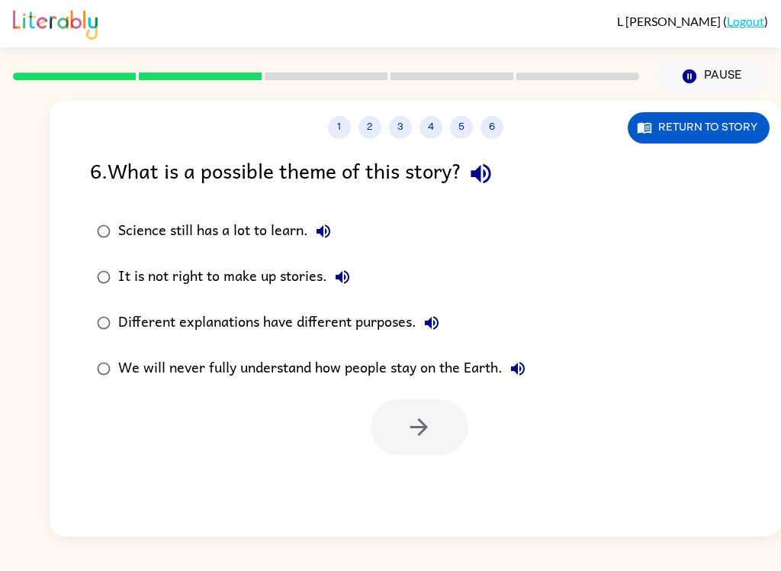
click at [494, 165] on icon "button" at bounding box center [481, 173] width 27 height 27
click at [337, 235] on button "Science still has a lot to learn." at bounding box center [323, 231] width 31 height 31
click at [341, 274] on icon "button" at bounding box center [342, 277] width 18 height 18
click at [438, 324] on icon "button" at bounding box center [432, 323] width 14 height 14
click at [527, 368] on icon "button" at bounding box center [518, 368] width 18 height 18
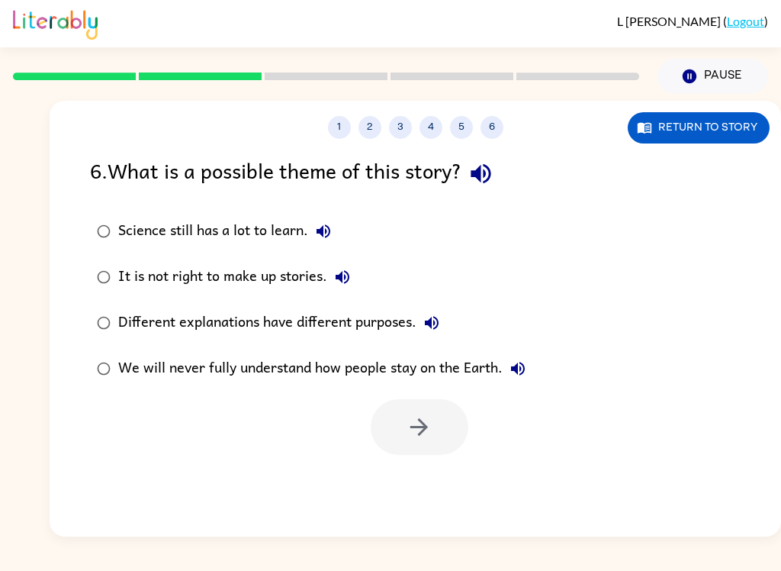
click at [491, 366] on div "We will never fully understand how people stay on the Earth." at bounding box center [325, 368] width 415 height 31
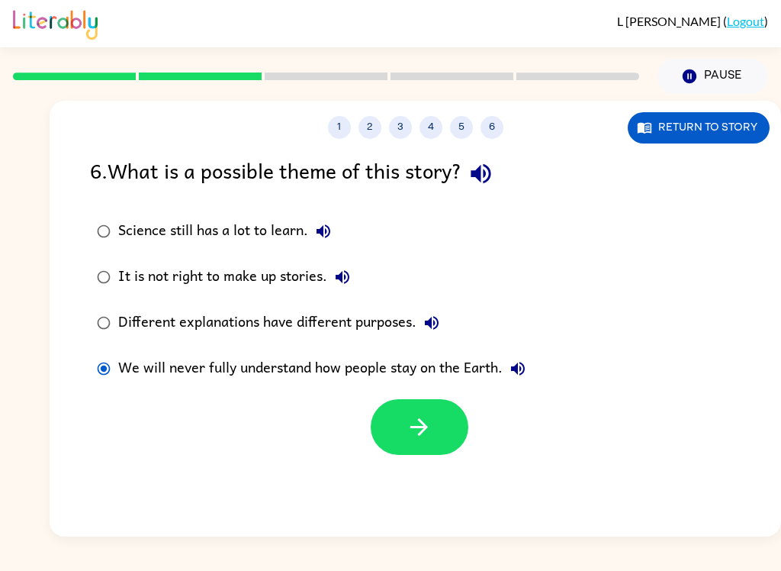
click at [448, 448] on button "button" at bounding box center [420, 427] width 98 height 56
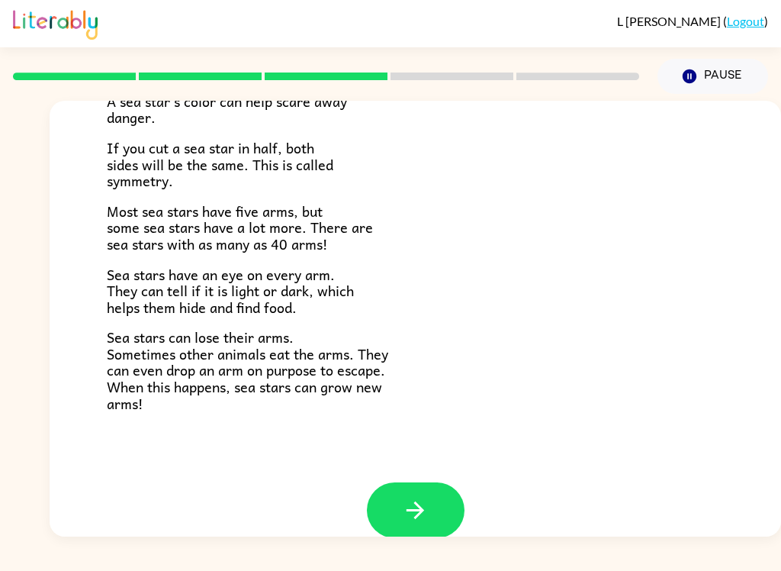
scroll to position [423, 0]
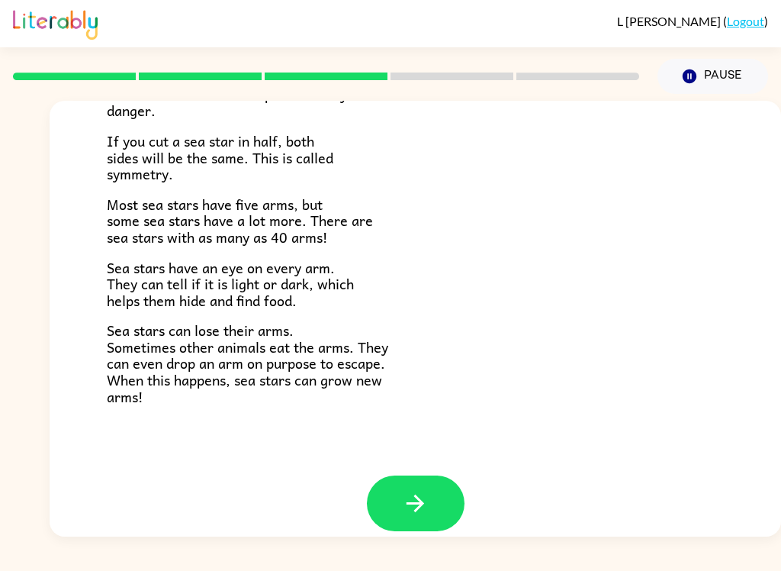
click at [417, 490] on icon "button" at bounding box center [415, 503] width 27 height 27
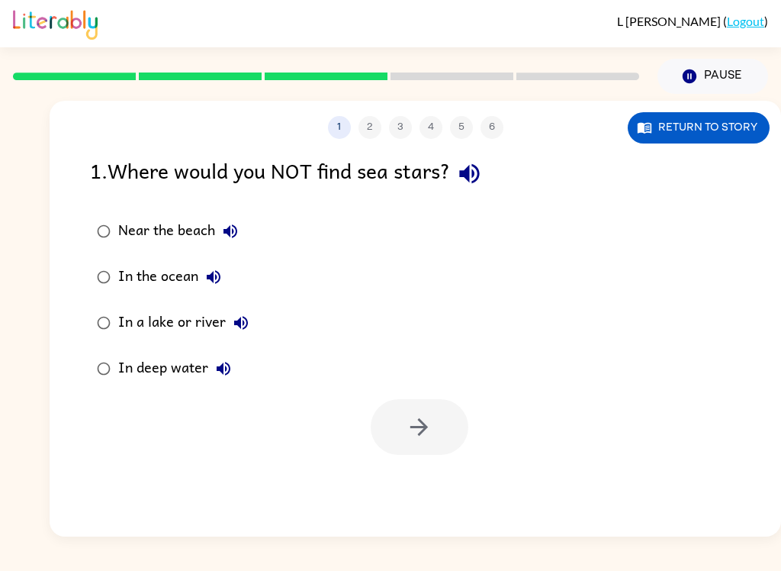
click at [241, 220] on button "Near the beach" at bounding box center [230, 231] width 31 height 31
click at [206, 282] on icon "button" at bounding box center [213, 277] width 18 height 18
click at [239, 321] on icon "button" at bounding box center [241, 323] width 14 height 14
click at [228, 367] on icon "button" at bounding box center [224, 369] width 14 height 14
click at [477, 163] on icon "button" at bounding box center [469, 173] width 27 height 27
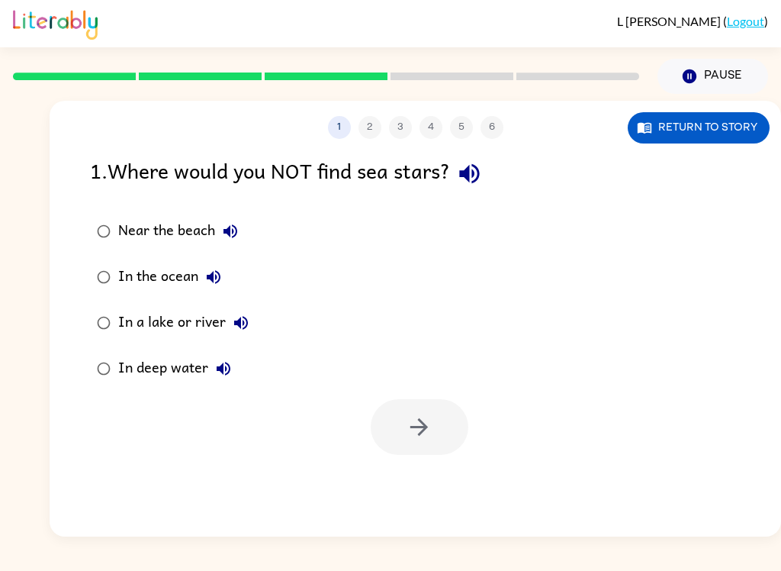
click at [225, 238] on icon "button" at bounding box center [230, 231] width 18 height 18
click at [214, 279] on icon "button" at bounding box center [213, 277] width 18 height 18
click at [234, 325] on icon "button" at bounding box center [241, 323] width 14 height 14
click at [233, 363] on button "In deep water" at bounding box center [223, 368] width 31 height 31
click at [204, 320] on div "In a lake or river" at bounding box center [187, 322] width 138 height 31
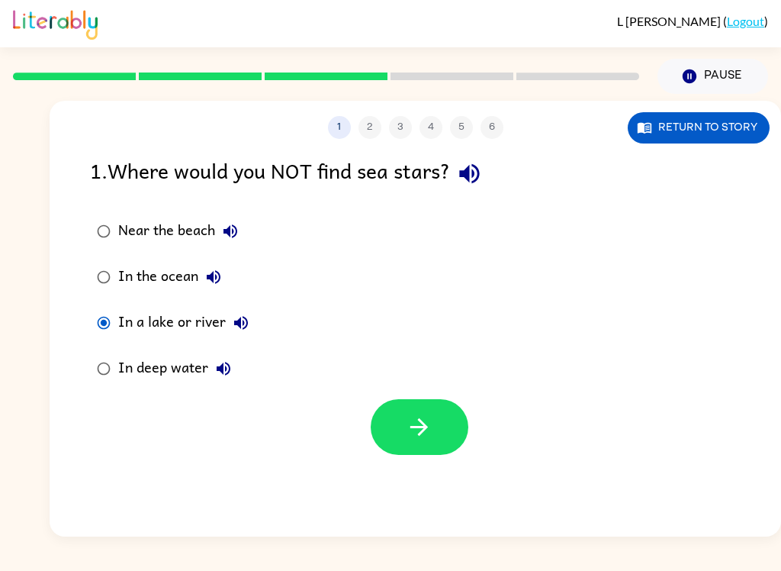
click at [216, 322] on div "In a lake or river" at bounding box center [187, 322] width 138 height 31
click at [435, 439] on button "button" at bounding box center [420, 427] width 98 height 56
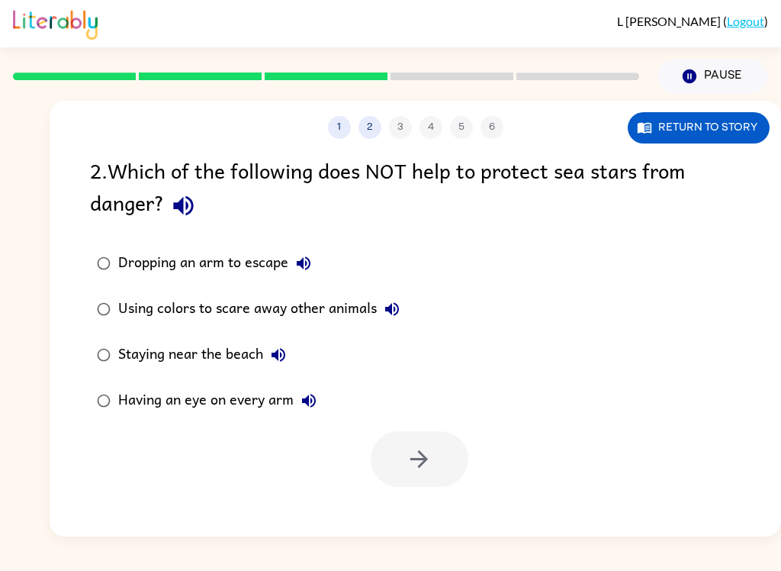
click at [188, 207] on icon "button" at bounding box center [183, 206] width 20 height 20
click at [182, 206] on icon "button" at bounding box center [183, 206] width 20 height 20
click at [189, 214] on icon "button" at bounding box center [183, 206] width 20 height 20
click at [304, 272] on icon "button" at bounding box center [303, 263] width 18 height 18
click at [173, 209] on icon "button" at bounding box center [183, 205] width 27 height 27
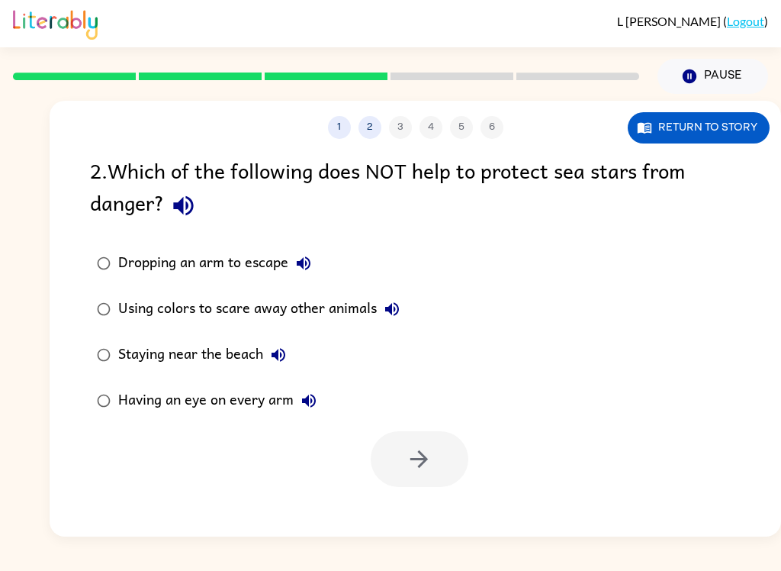
click at [195, 204] on icon "button" at bounding box center [183, 205] width 27 height 27
click at [191, 201] on icon "button" at bounding box center [183, 206] width 20 height 20
click at [192, 211] on icon "button" at bounding box center [183, 206] width 20 height 20
click at [189, 212] on icon "button" at bounding box center [183, 205] width 27 height 27
click at [191, 214] on icon "button" at bounding box center [183, 206] width 20 height 20
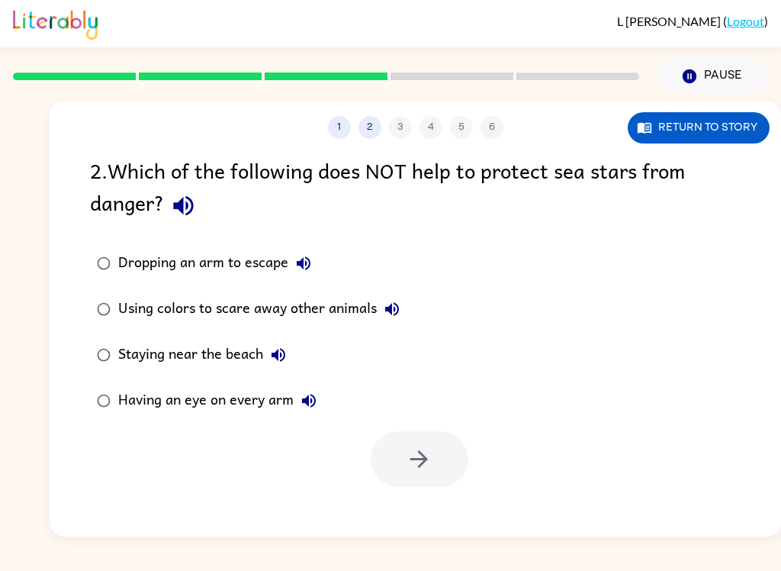
click at [301, 265] on icon "button" at bounding box center [304, 263] width 14 height 14
click at [391, 301] on icon "button" at bounding box center [392, 309] width 18 height 18
click at [285, 355] on icon "button" at bounding box center [279, 355] width 14 height 14
click at [311, 406] on icon "button" at bounding box center [309, 400] width 18 height 18
click at [224, 345] on div "Staying near the beach" at bounding box center [205, 355] width 175 height 31
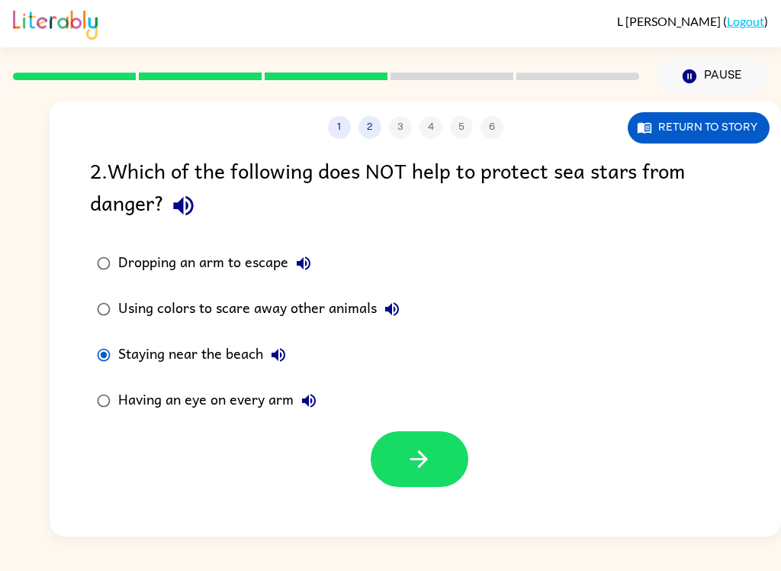
click at [422, 452] on icon "button" at bounding box center [419, 459] width 27 height 27
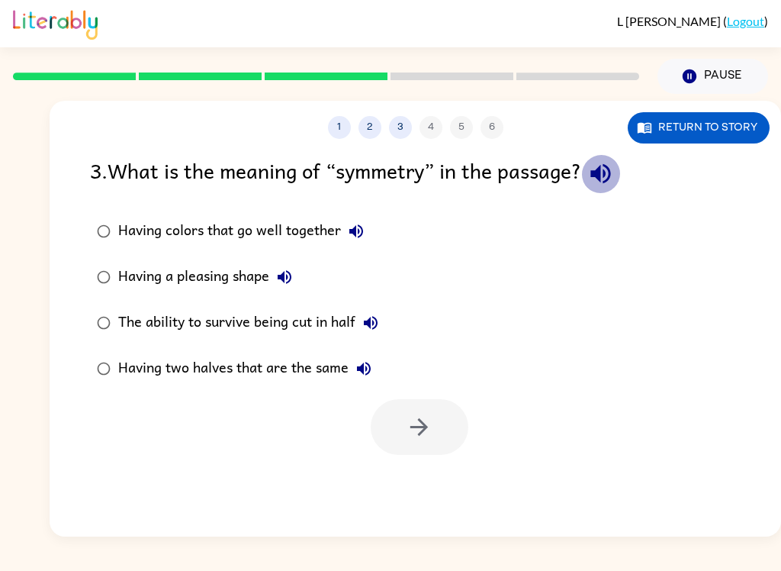
click at [596, 172] on icon "button" at bounding box center [600, 173] width 27 height 27
click at [368, 220] on div "Having colors that go well together" at bounding box center [244, 231] width 253 height 31
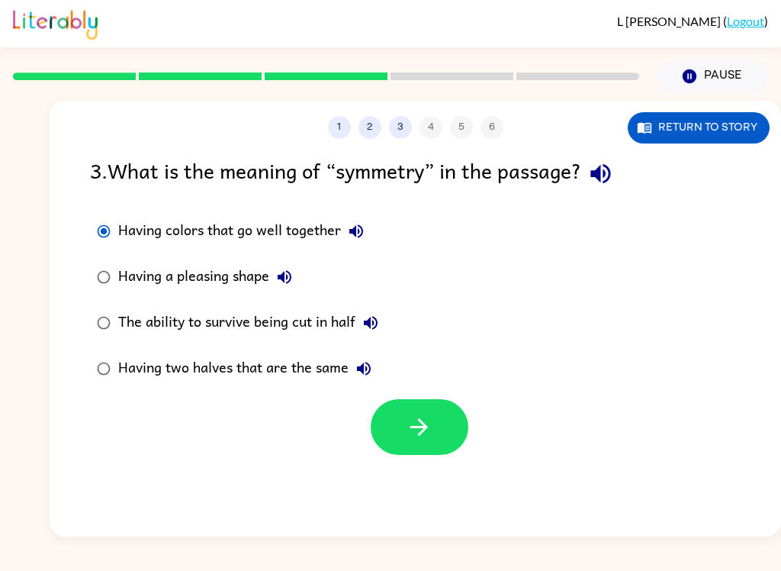
click at [365, 228] on icon "button" at bounding box center [356, 231] width 18 height 18
click at [298, 281] on button "Having a pleasing shape" at bounding box center [284, 277] width 31 height 31
click at [291, 286] on icon "button" at bounding box center [284, 277] width 18 height 18
click at [377, 326] on icon "button" at bounding box center [371, 323] width 18 height 18
click at [369, 374] on icon "button" at bounding box center [364, 369] width 14 height 14
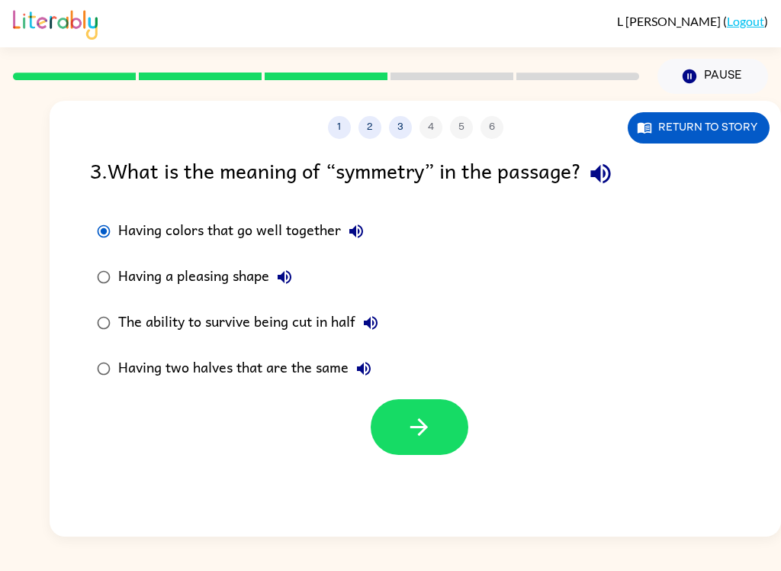
click at [332, 321] on div "The ability to survive being cut in half" at bounding box center [252, 322] width 268 height 31
click at [333, 322] on div "The ability to survive being cut in half" at bounding box center [252, 322] width 268 height 31
click at [401, 437] on button "button" at bounding box center [420, 427] width 98 height 56
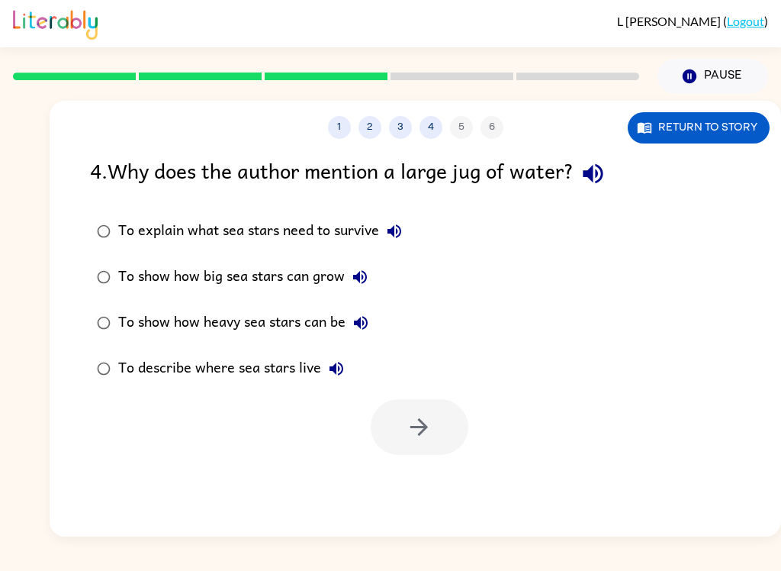
click at [601, 187] on icon "button" at bounding box center [593, 173] width 27 height 27
click at [400, 233] on icon "button" at bounding box center [394, 231] width 18 height 18
click at [369, 272] on icon "button" at bounding box center [360, 277] width 18 height 18
click at [370, 324] on icon "button" at bounding box center [361, 323] width 18 height 18
click at [349, 365] on button "To describe where sea stars live" at bounding box center [336, 368] width 31 height 31
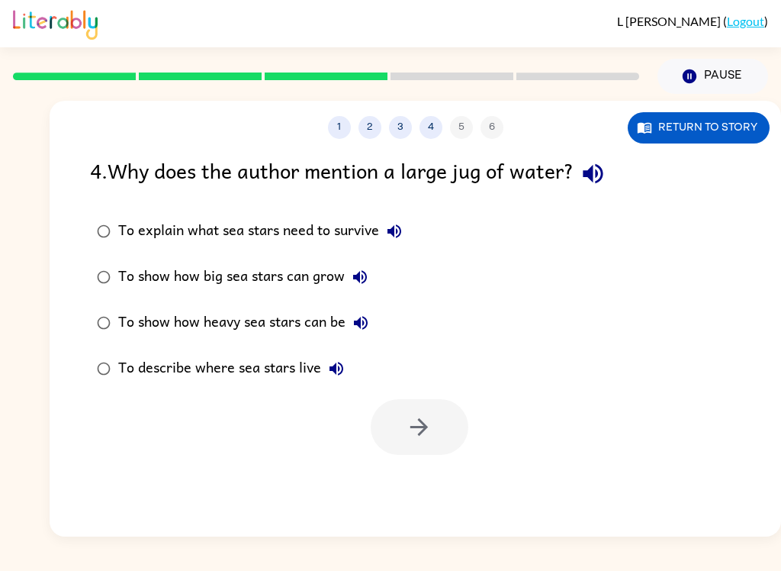
click at [341, 314] on div "To show how heavy sea stars can be" at bounding box center [247, 322] width 258 height 31
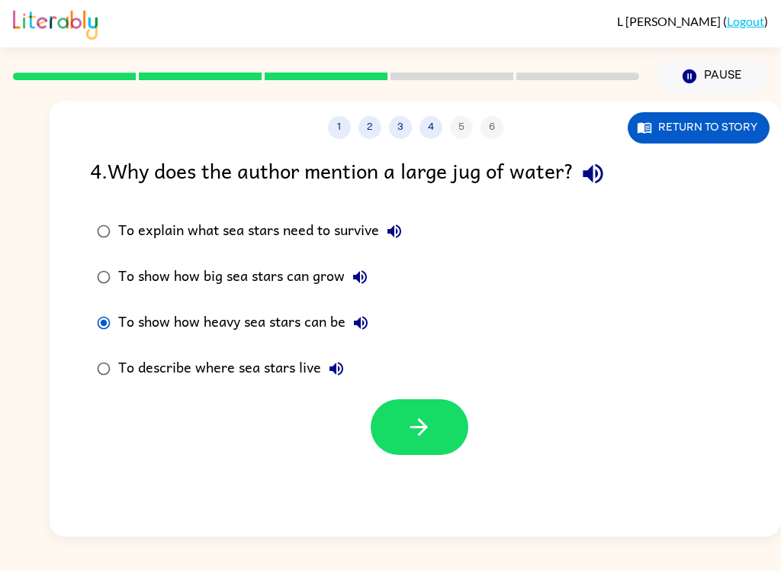
click at [430, 414] on button "button" at bounding box center [420, 427] width 98 height 56
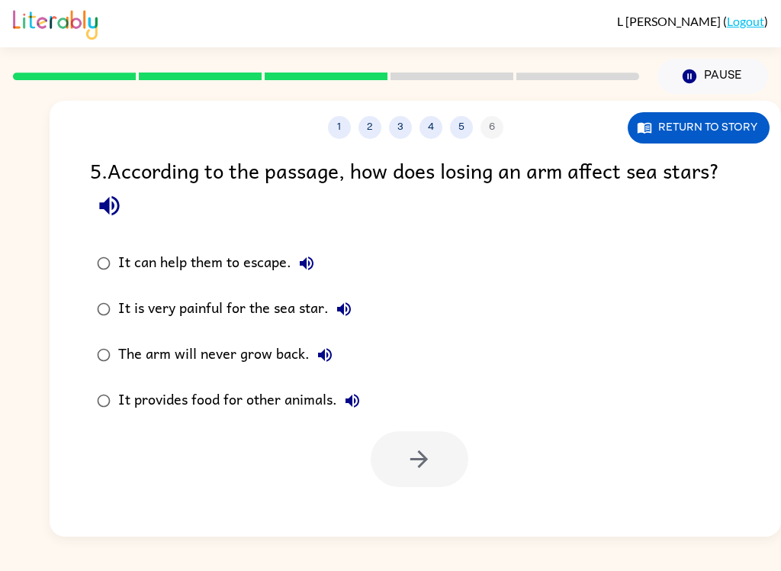
click at [122, 201] on icon "button" at bounding box center [109, 205] width 27 height 27
click at [301, 262] on icon "button" at bounding box center [307, 263] width 18 height 18
click at [352, 314] on icon "button" at bounding box center [344, 309] width 18 height 18
click at [343, 354] on label "The arm will never grow back." at bounding box center [229, 355] width 294 height 46
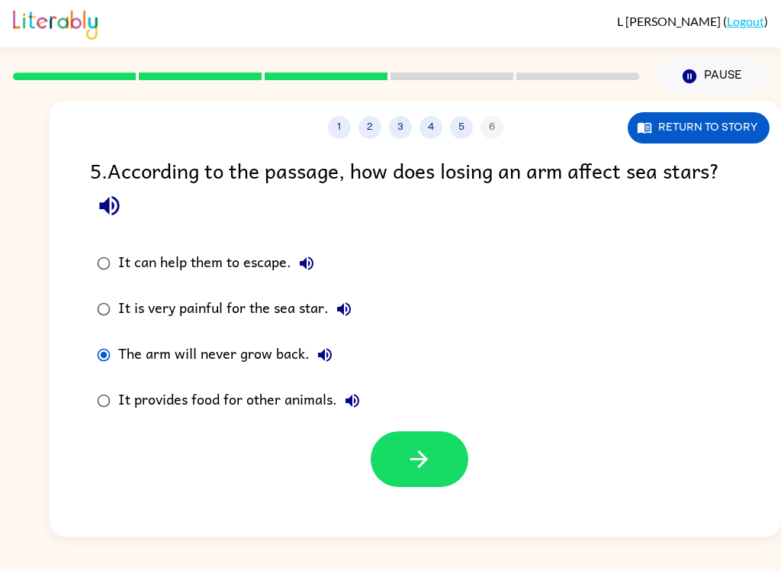
click at [286, 265] on div "It can help them to escape." at bounding box center [220, 263] width 204 height 31
click at [454, 462] on button "button" at bounding box center [420, 459] width 98 height 56
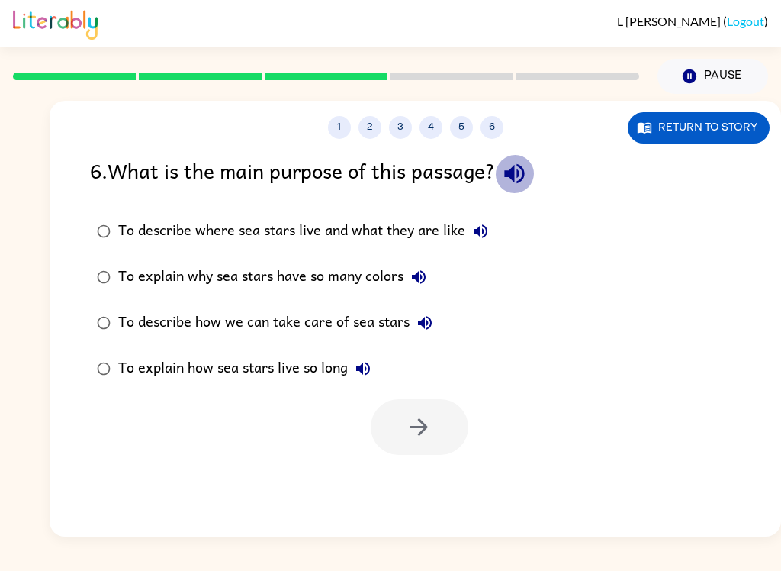
click at [514, 172] on icon "button" at bounding box center [514, 174] width 20 height 20
click at [482, 235] on icon "button" at bounding box center [480, 231] width 18 height 18
click at [426, 278] on icon "button" at bounding box center [419, 277] width 18 height 18
click at [428, 320] on icon "button" at bounding box center [425, 323] width 18 height 18
click at [367, 369] on icon "button" at bounding box center [363, 369] width 14 height 14
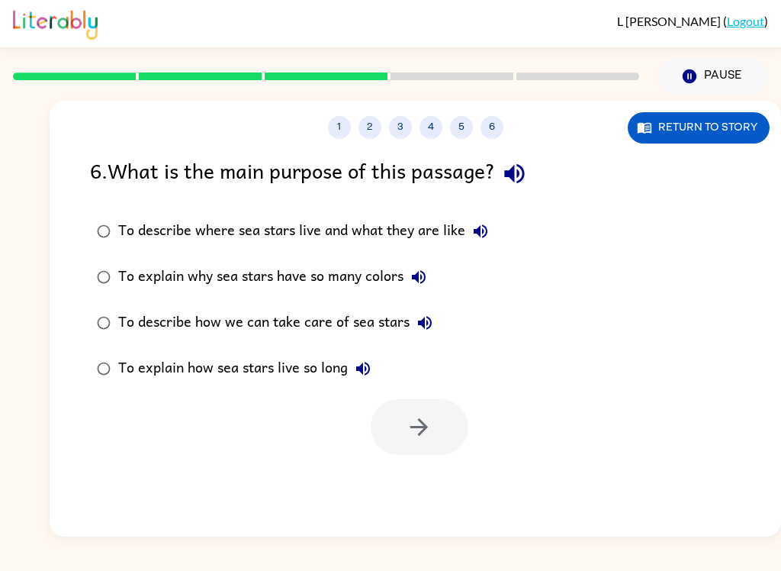
click at [160, 385] on label "To explain how sea stars live so long" at bounding box center [293, 369] width 422 height 46
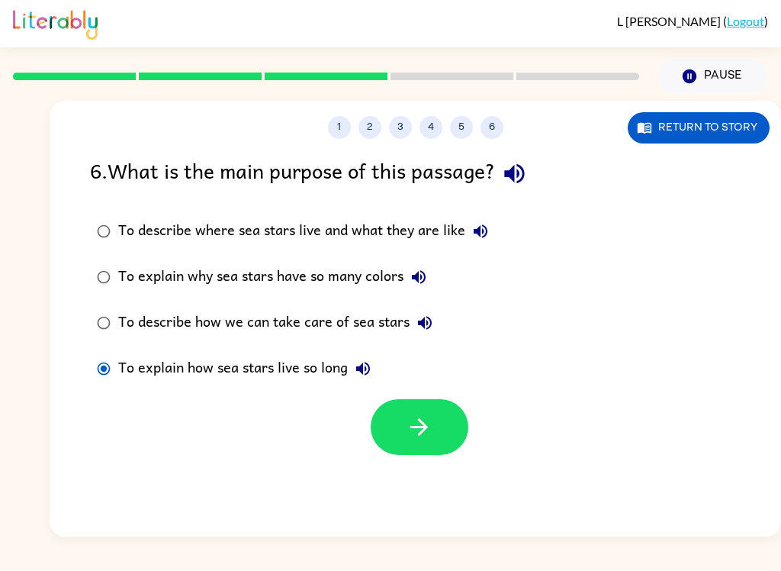
click at [465, 429] on button "button" at bounding box center [420, 427] width 98 height 56
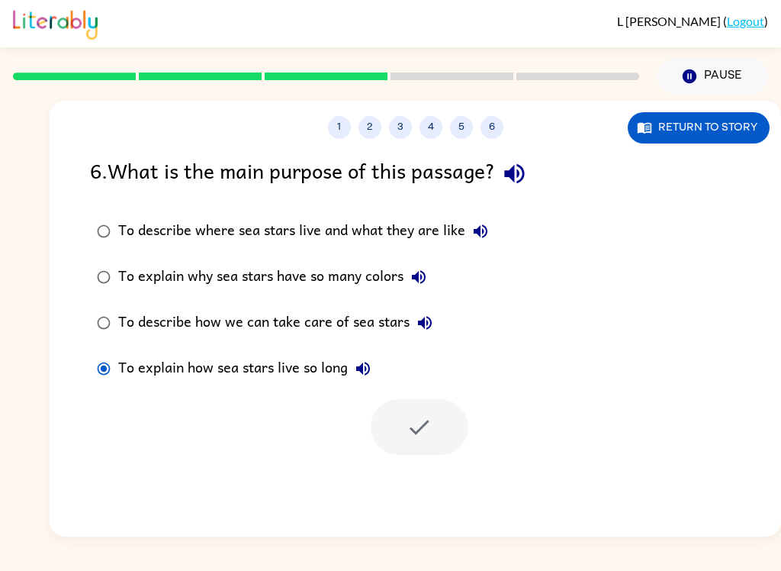
click at [475, 439] on div at bounding box center [416, 422] width 732 height 63
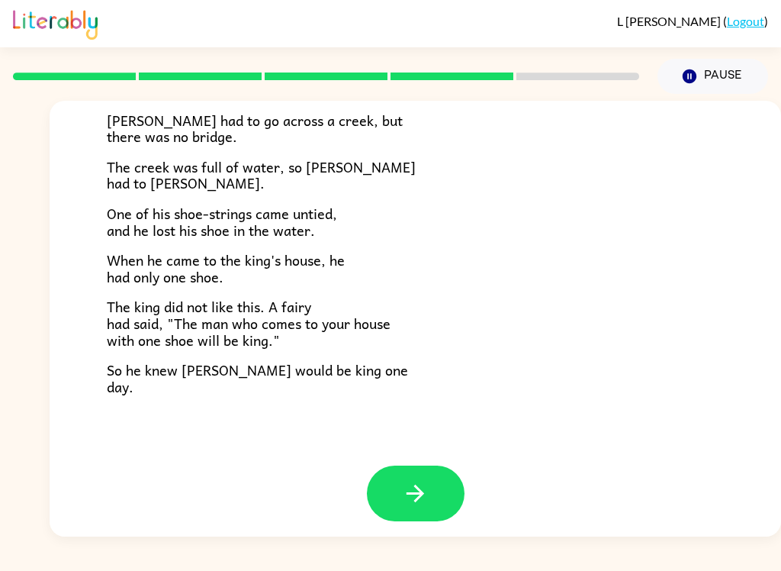
scroll to position [253, 0]
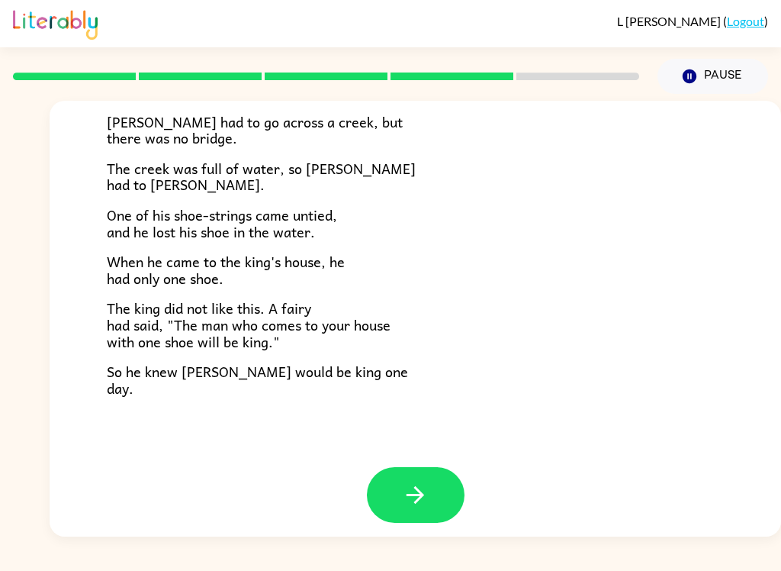
click at [400, 504] on button "button" at bounding box center [416, 495] width 98 height 56
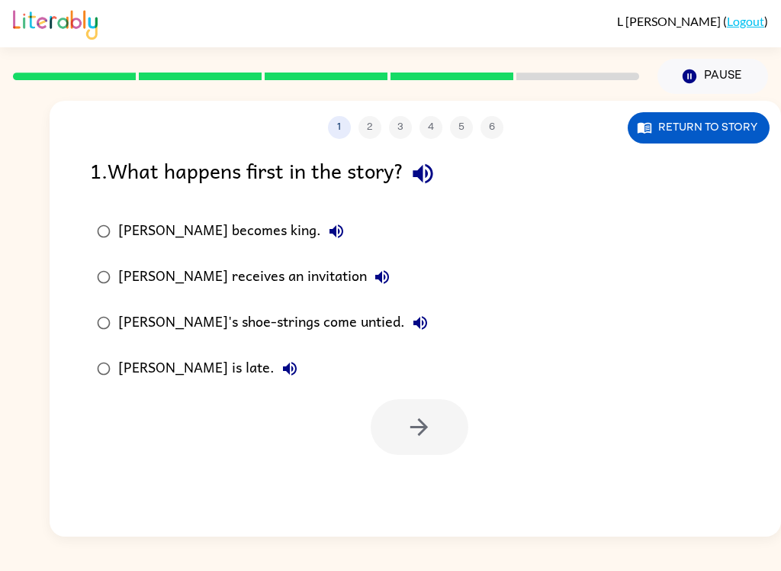
click at [433, 179] on icon "button" at bounding box center [423, 173] width 27 height 27
click at [431, 171] on icon "button" at bounding box center [423, 173] width 27 height 27
click at [321, 245] on button "Jason becomes king." at bounding box center [336, 231] width 31 height 31
click at [375, 275] on icon "button" at bounding box center [382, 277] width 14 height 14
click at [405, 334] on button "Jason's shoe-strings come untied." at bounding box center [420, 322] width 31 height 31
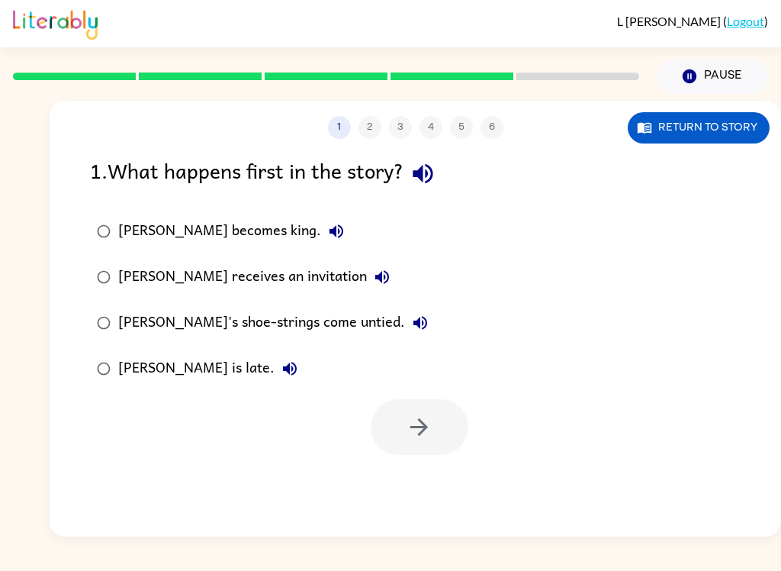
click at [283, 372] on icon "button" at bounding box center [290, 369] width 14 height 14
click at [313, 322] on div "Jason's shoe-strings come untied." at bounding box center [276, 322] width 317 height 31
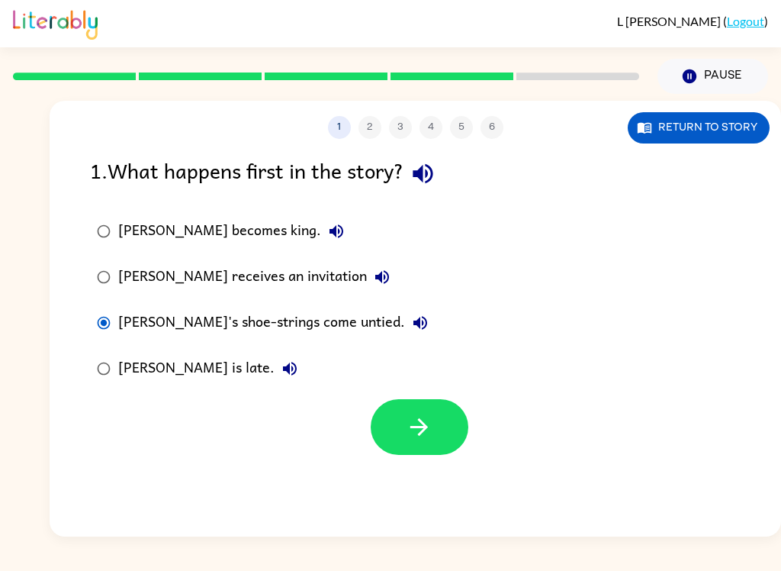
click at [419, 440] on icon "button" at bounding box center [419, 427] width 27 height 27
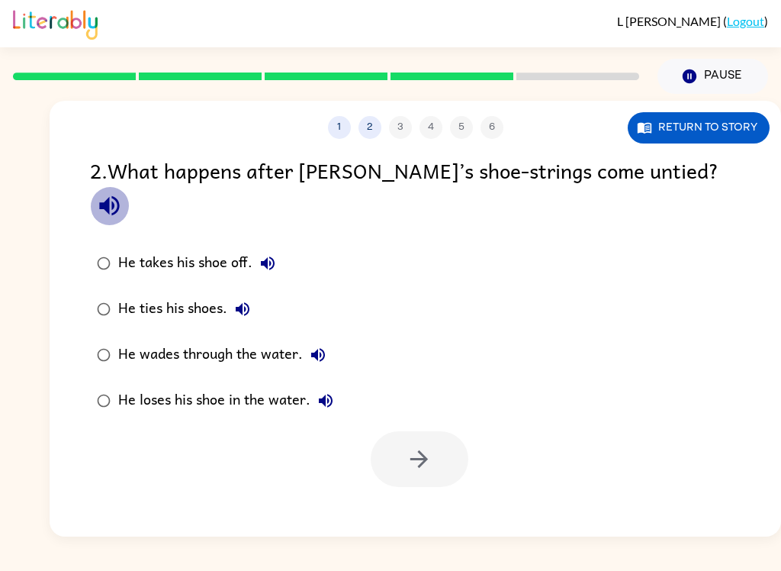
click at [123, 192] on icon "button" at bounding box center [109, 205] width 27 height 27
click at [281, 248] on button "He takes his shoe off." at bounding box center [268, 263] width 31 height 31
click at [240, 302] on icon "button" at bounding box center [243, 309] width 14 height 14
click at [320, 348] on icon "button" at bounding box center [318, 355] width 14 height 14
click at [328, 394] on icon "button" at bounding box center [326, 401] width 14 height 14
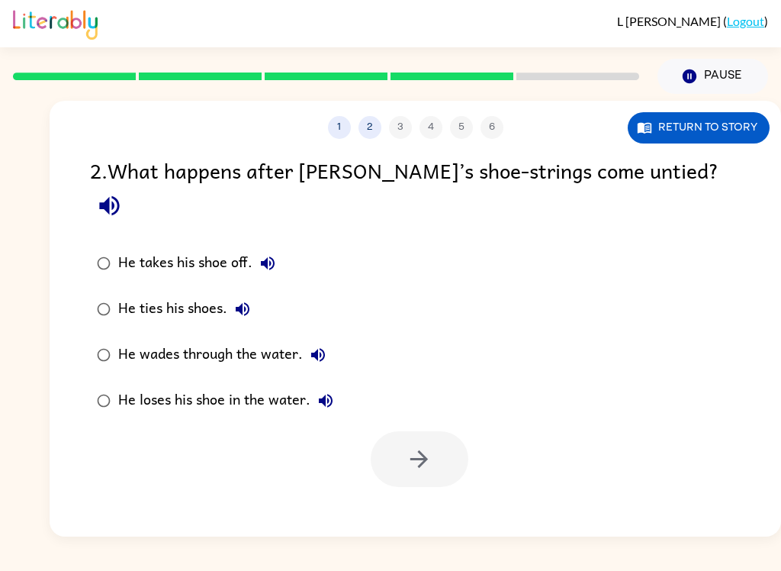
click at [275, 385] on div "He loses his shoe in the water." at bounding box center [229, 400] width 223 height 31
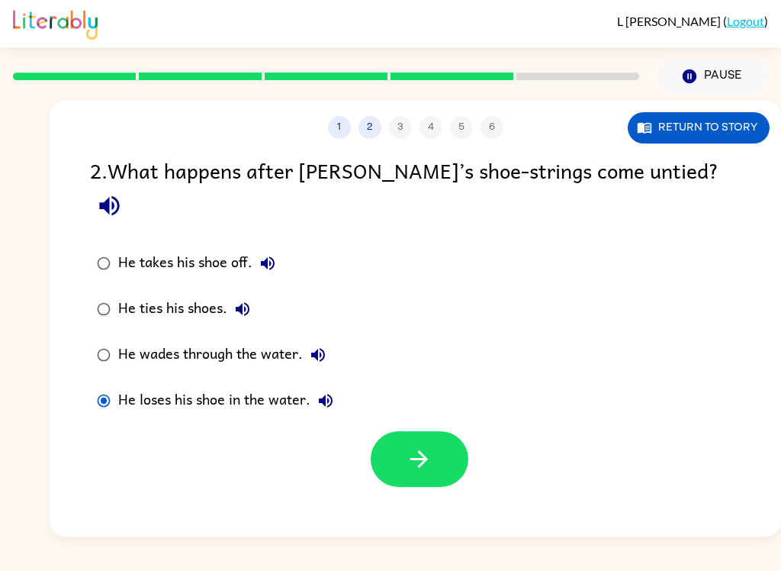
click at [456, 431] on button "button" at bounding box center [420, 459] width 98 height 56
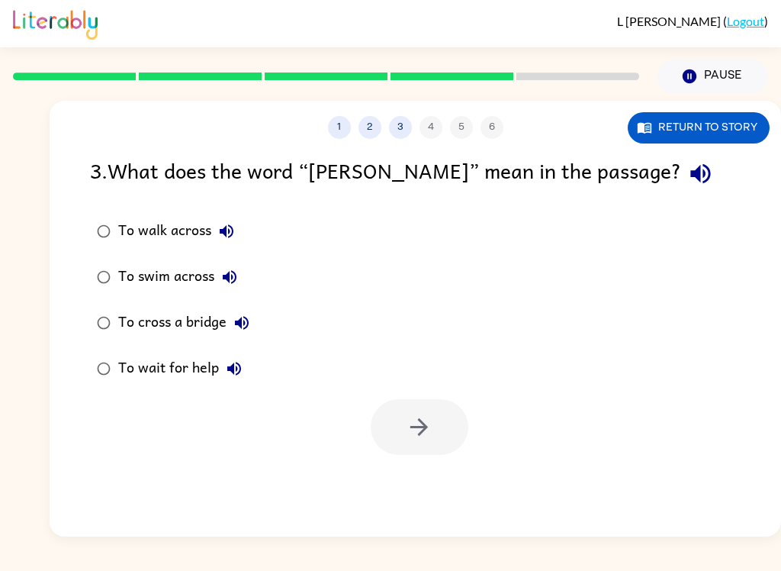
click at [687, 173] on icon "button" at bounding box center [700, 173] width 27 height 27
click at [237, 227] on button "To walk across" at bounding box center [226, 231] width 31 height 31
click at [238, 272] on icon "button" at bounding box center [229, 277] width 18 height 18
click at [249, 323] on icon "button" at bounding box center [242, 323] width 14 height 14
click at [240, 372] on icon "button" at bounding box center [234, 369] width 14 height 14
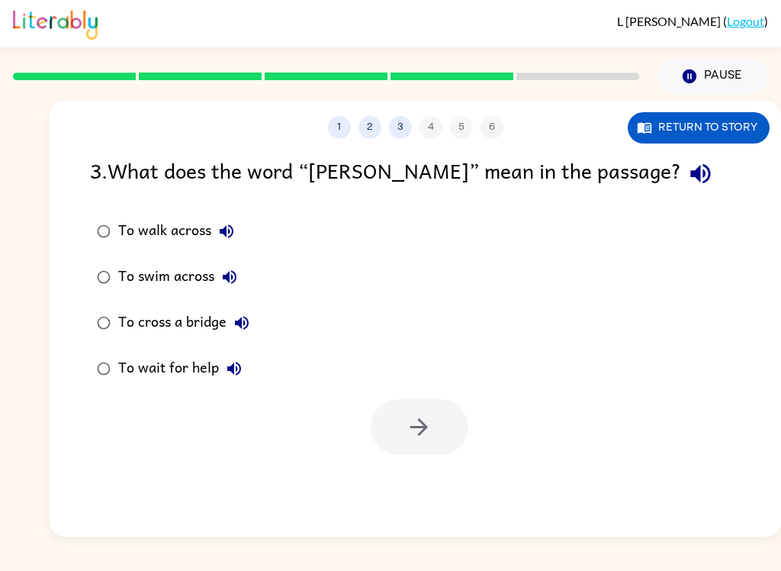
click at [217, 278] on button "To swim across" at bounding box center [229, 277] width 31 height 31
click at [178, 280] on div "To swim across" at bounding box center [181, 277] width 127 height 31
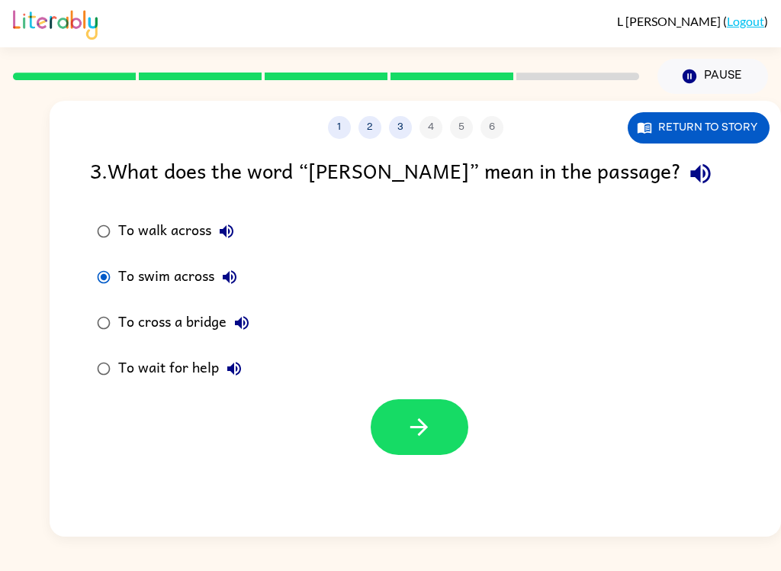
click at [446, 430] on button "button" at bounding box center [420, 427] width 98 height 56
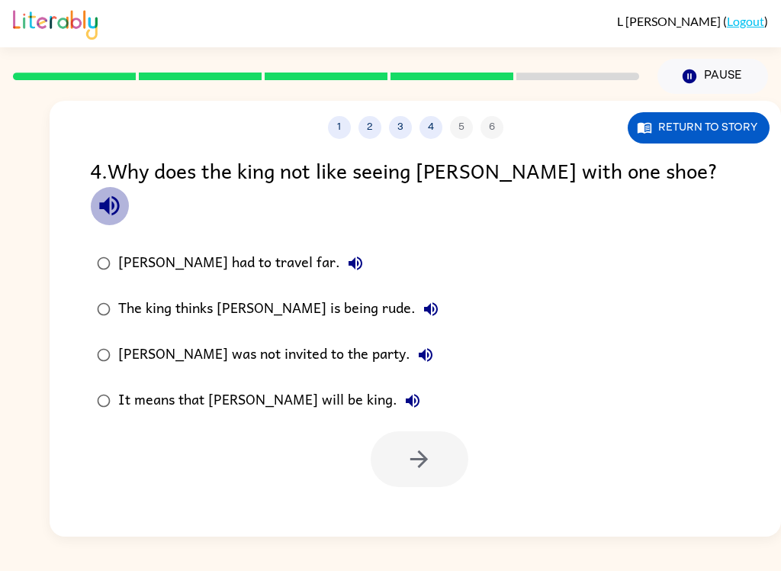
click at [123, 192] on icon "button" at bounding box center [109, 205] width 27 height 27
click at [349, 256] on icon "button" at bounding box center [356, 263] width 14 height 14
click at [422, 300] on icon "button" at bounding box center [431, 309] width 18 height 18
click at [417, 346] on icon "button" at bounding box center [426, 355] width 18 height 18
click at [404, 391] on icon "button" at bounding box center [413, 400] width 18 height 18
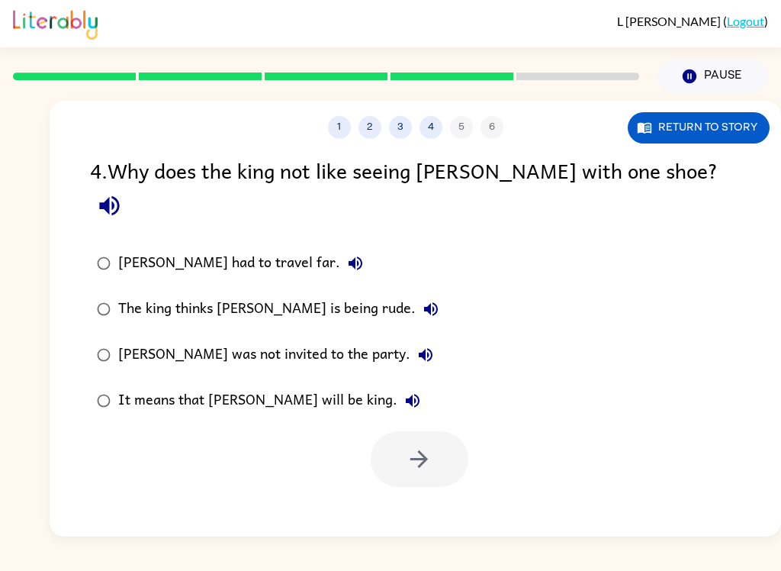
click at [322, 294] on div "The king thinks Jason is being rude." at bounding box center [282, 309] width 328 height 31
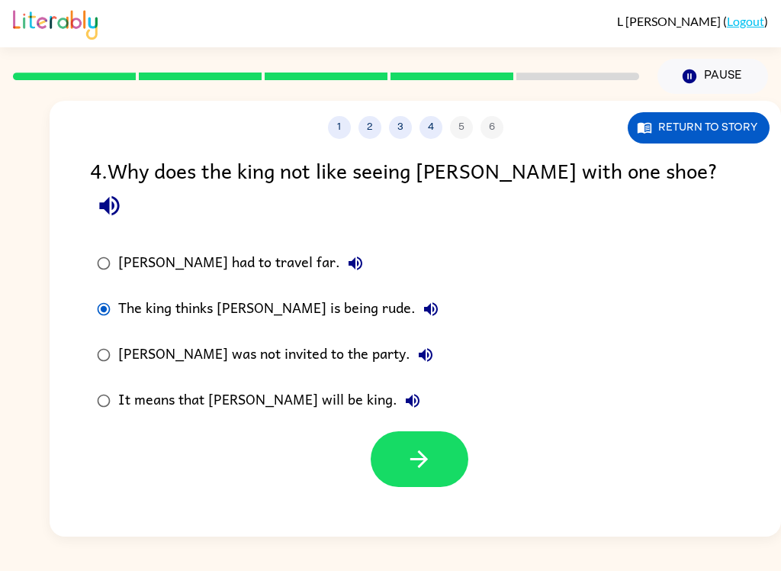
click at [430, 446] on icon "button" at bounding box center [419, 459] width 27 height 27
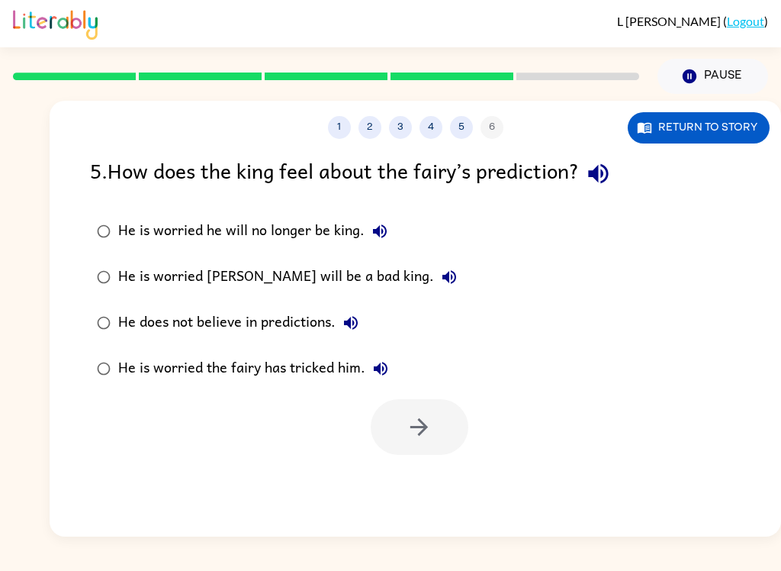
click at [612, 174] on icon "button" at bounding box center [598, 173] width 27 height 27
click at [375, 230] on icon "button" at bounding box center [380, 231] width 14 height 14
click at [442, 275] on icon "button" at bounding box center [449, 277] width 14 height 14
click at [362, 327] on button "He does not believe in predictions." at bounding box center [351, 322] width 31 height 31
click at [383, 365] on icon "button" at bounding box center [381, 368] width 18 height 18
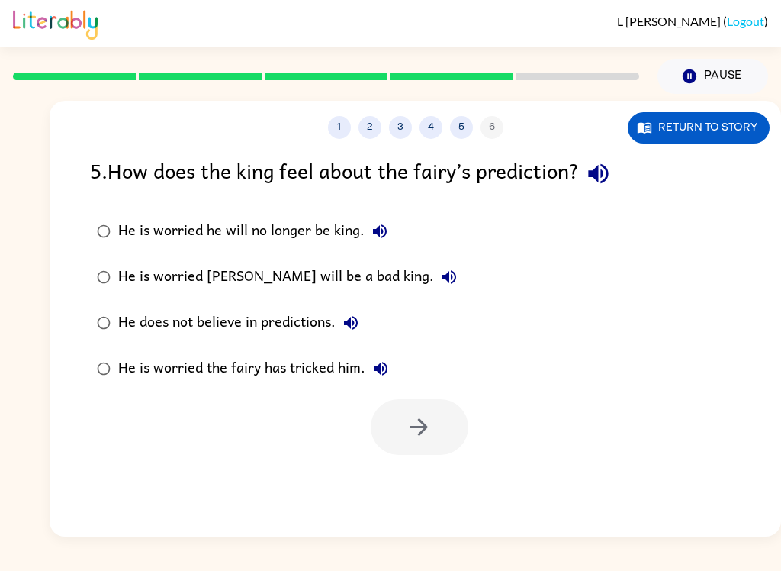
click at [302, 308] on div "He does not believe in predictions." at bounding box center [242, 322] width 248 height 31
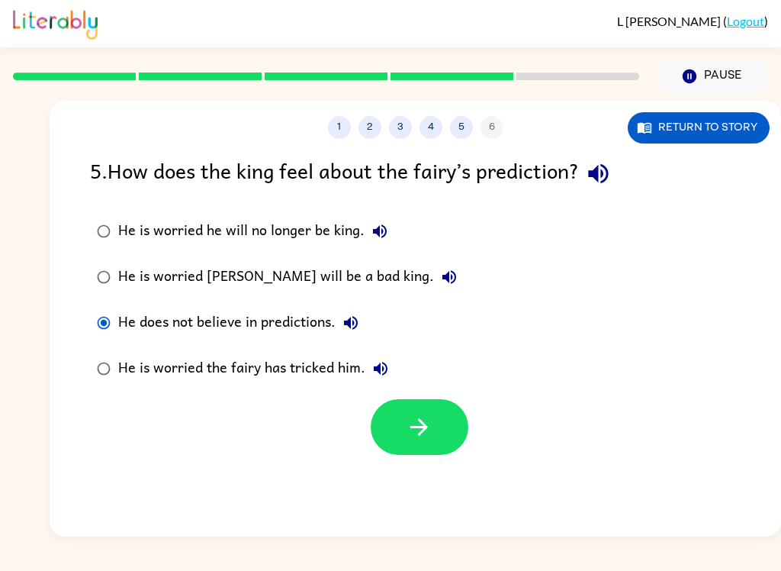
click at [319, 317] on div "He does not believe in predictions." at bounding box center [242, 322] width 248 height 31
click at [435, 425] on button "button" at bounding box center [420, 427] width 98 height 56
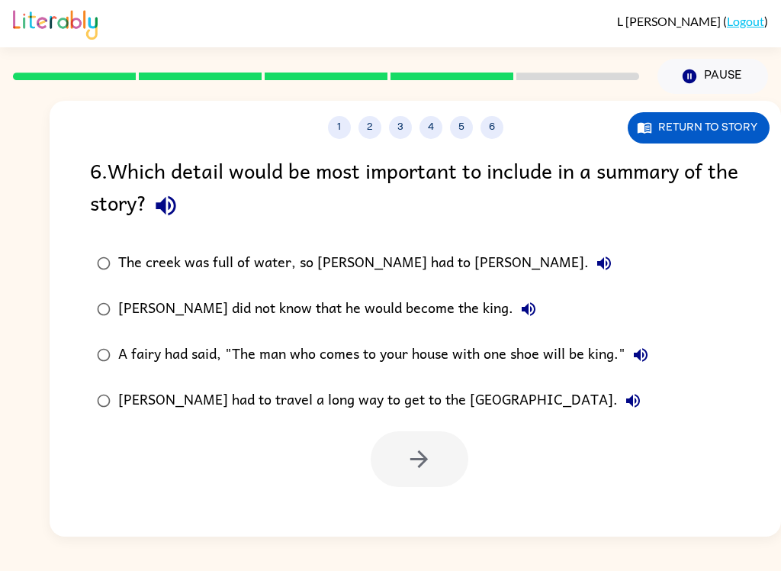
click at [175, 210] on icon "button" at bounding box center [166, 206] width 20 height 20
click at [175, 202] on icon "button" at bounding box center [166, 206] width 20 height 20
click at [595, 267] on icon "button" at bounding box center [604, 263] width 18 height 18
click at [567, 358] on div "A fairy had said, "The man who comes to your house with one shoe will be king."" at bounding box center [387, 355] width 538 height 31
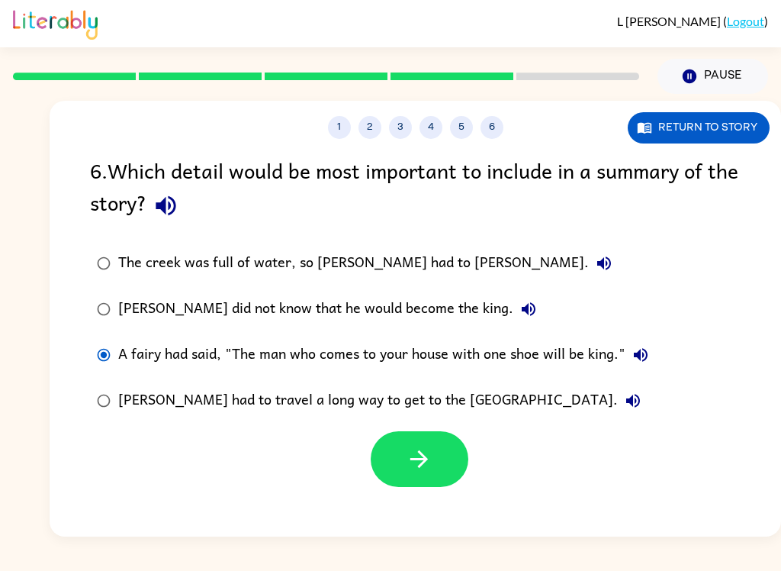
click at [458, 452] on button "button" at bounding box center [420, 459] width 98 height 56
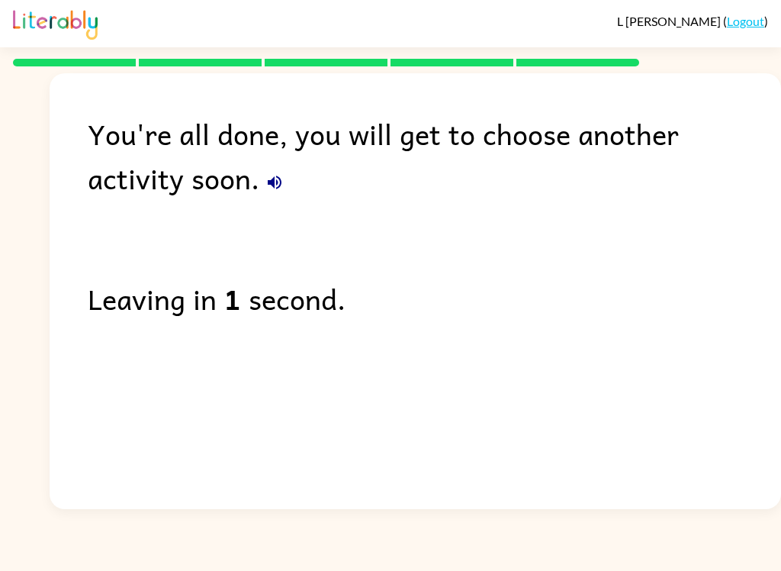
click at [455, 368] on div "You're all done, you will get to choose another activity soon. Leaving in 1 sec…" at bounding box center [416, 287] width 732 height 428
